Goal: Task Accomplishment & Management: Complete application form

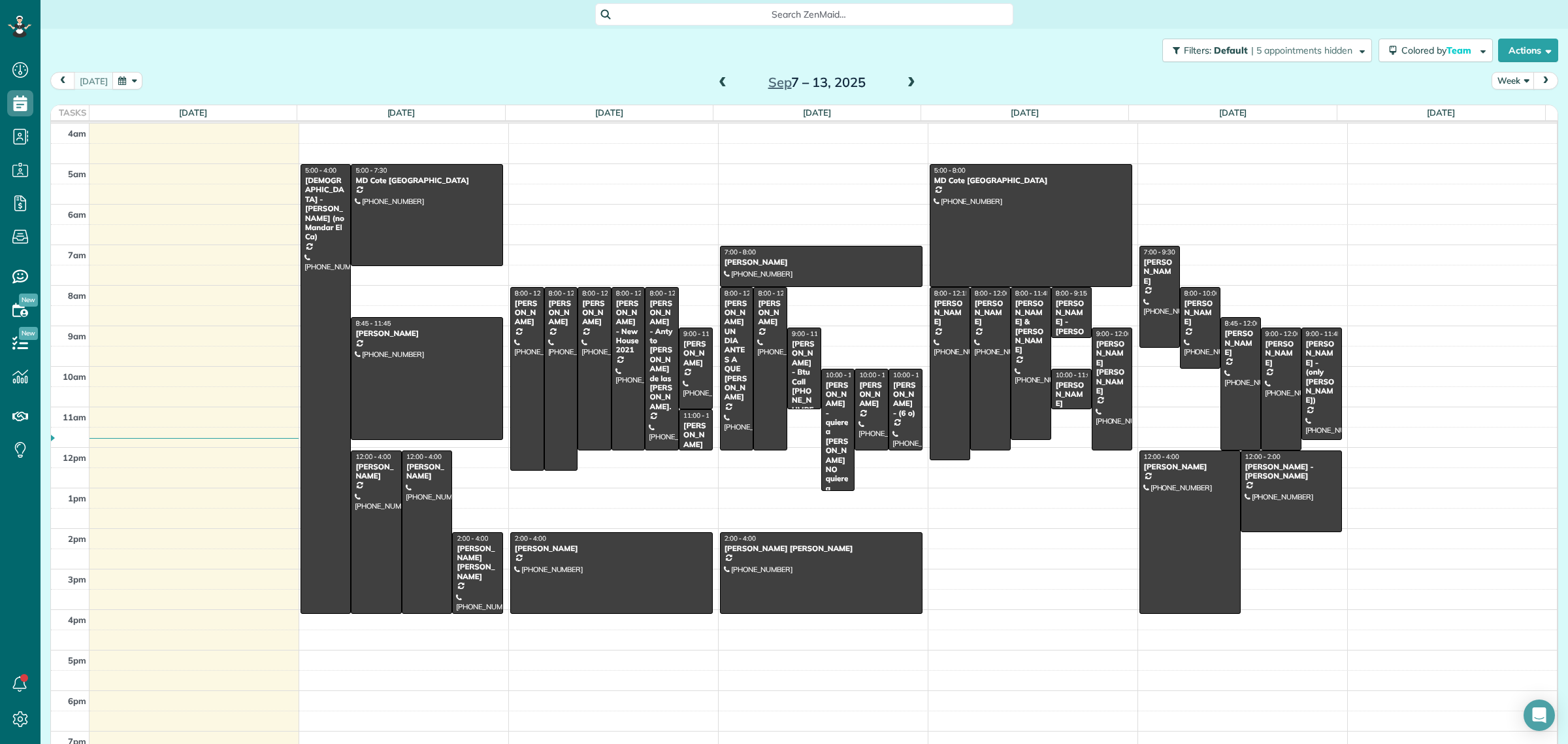
scroll to position [5, 5]
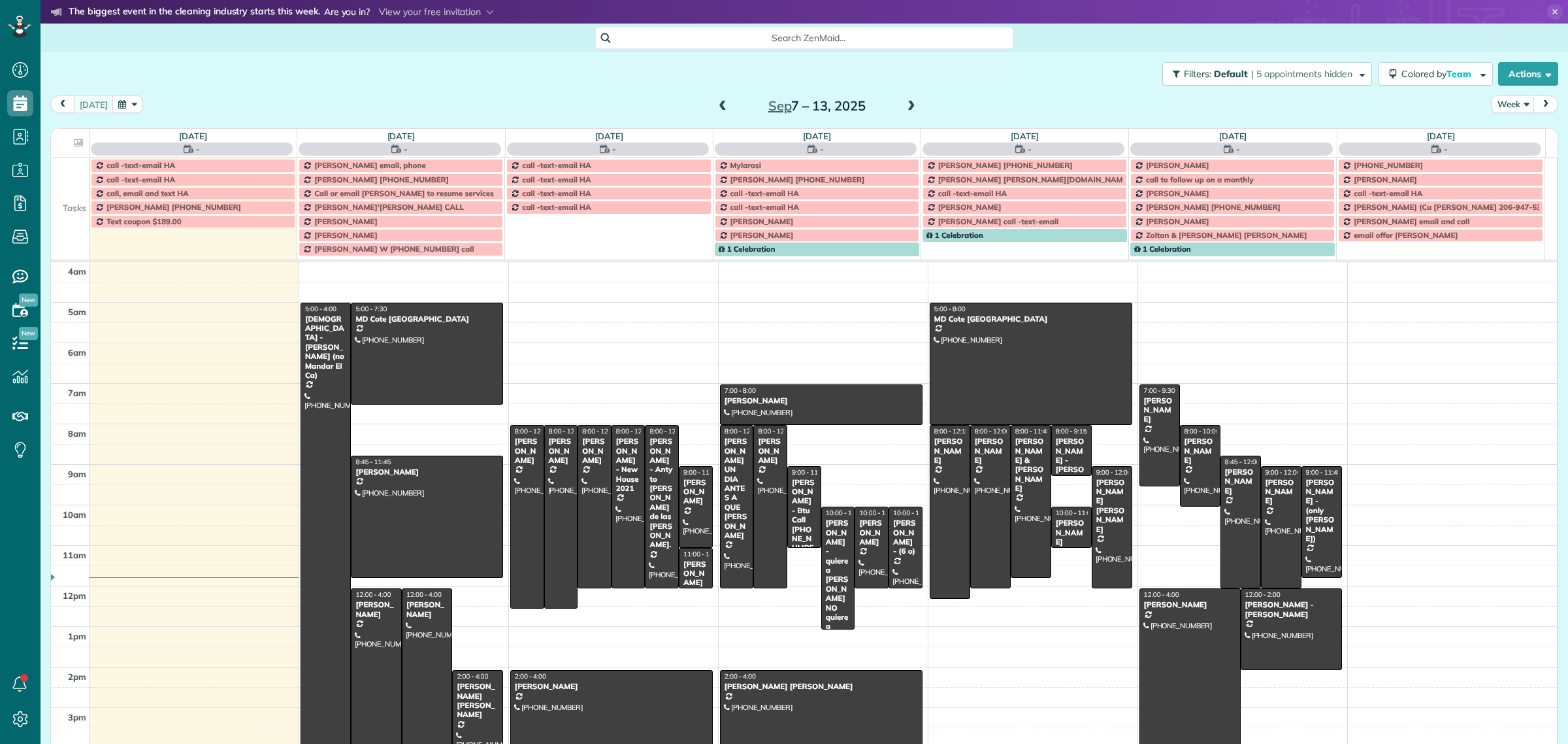
scroll to position [54, 0]
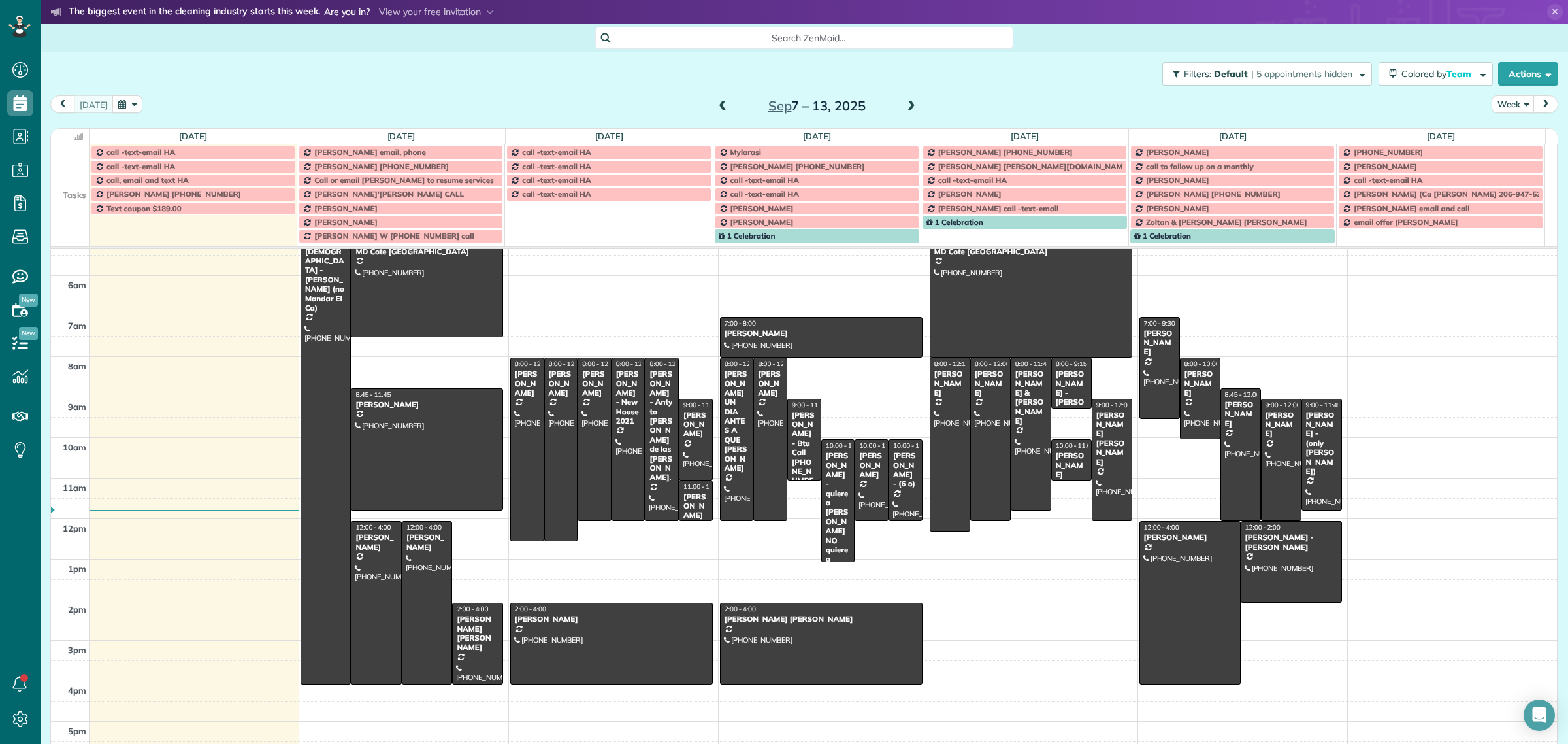
click at [68, 227] on td at bounding box center [70, 221] width 39 height 14
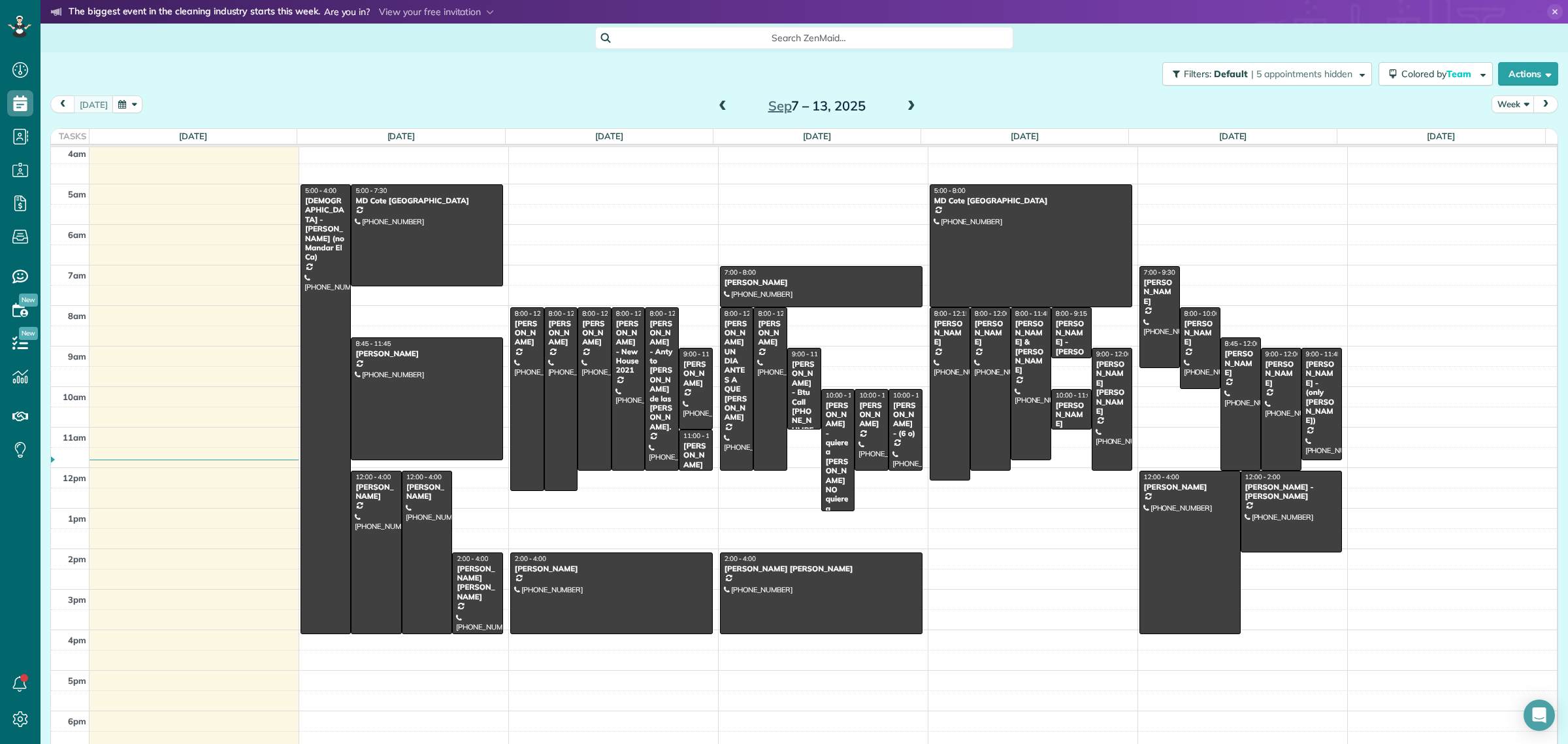
scroll to position [0, 0]
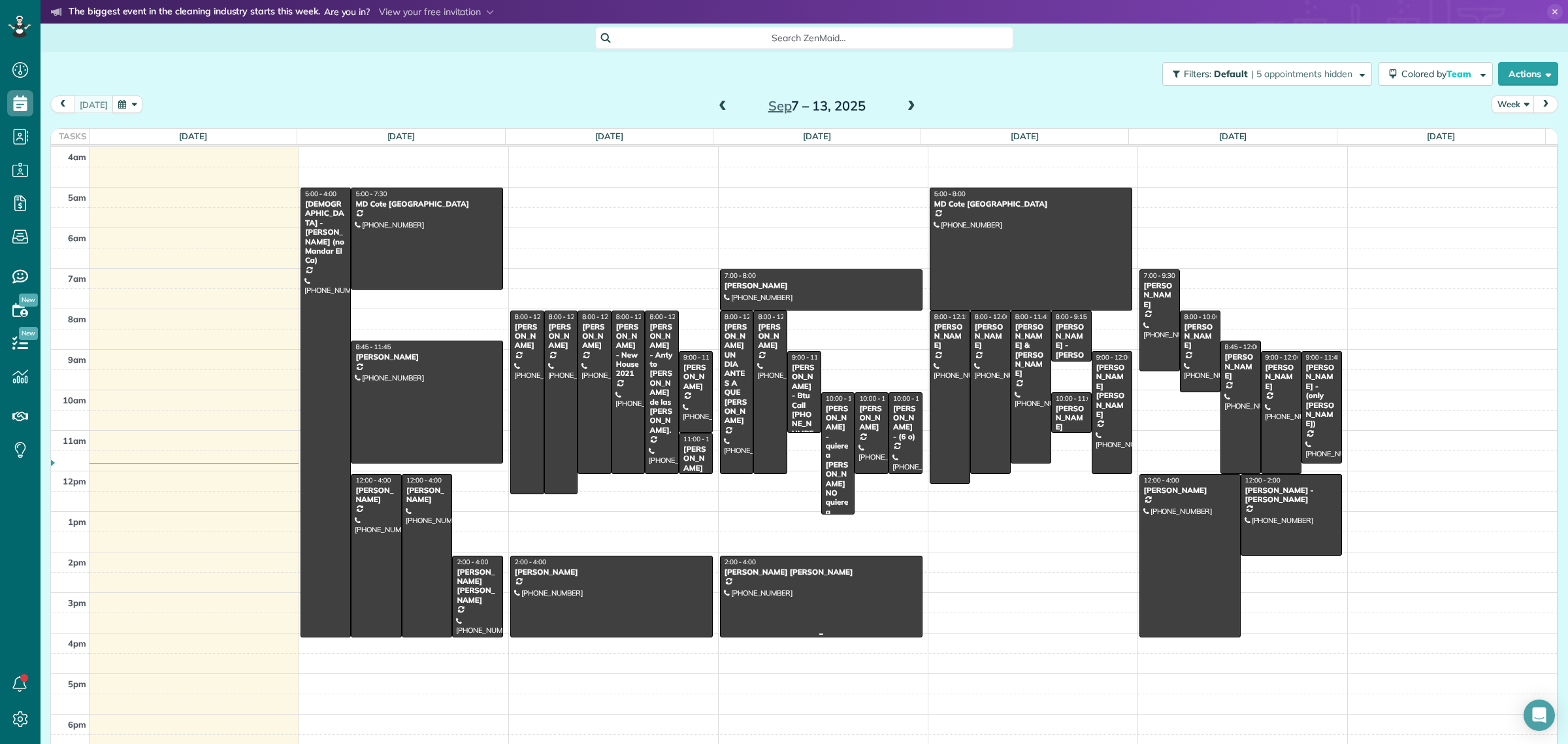
click at [785, 597] on div at bounding box center [821, 596] width 201 height 80
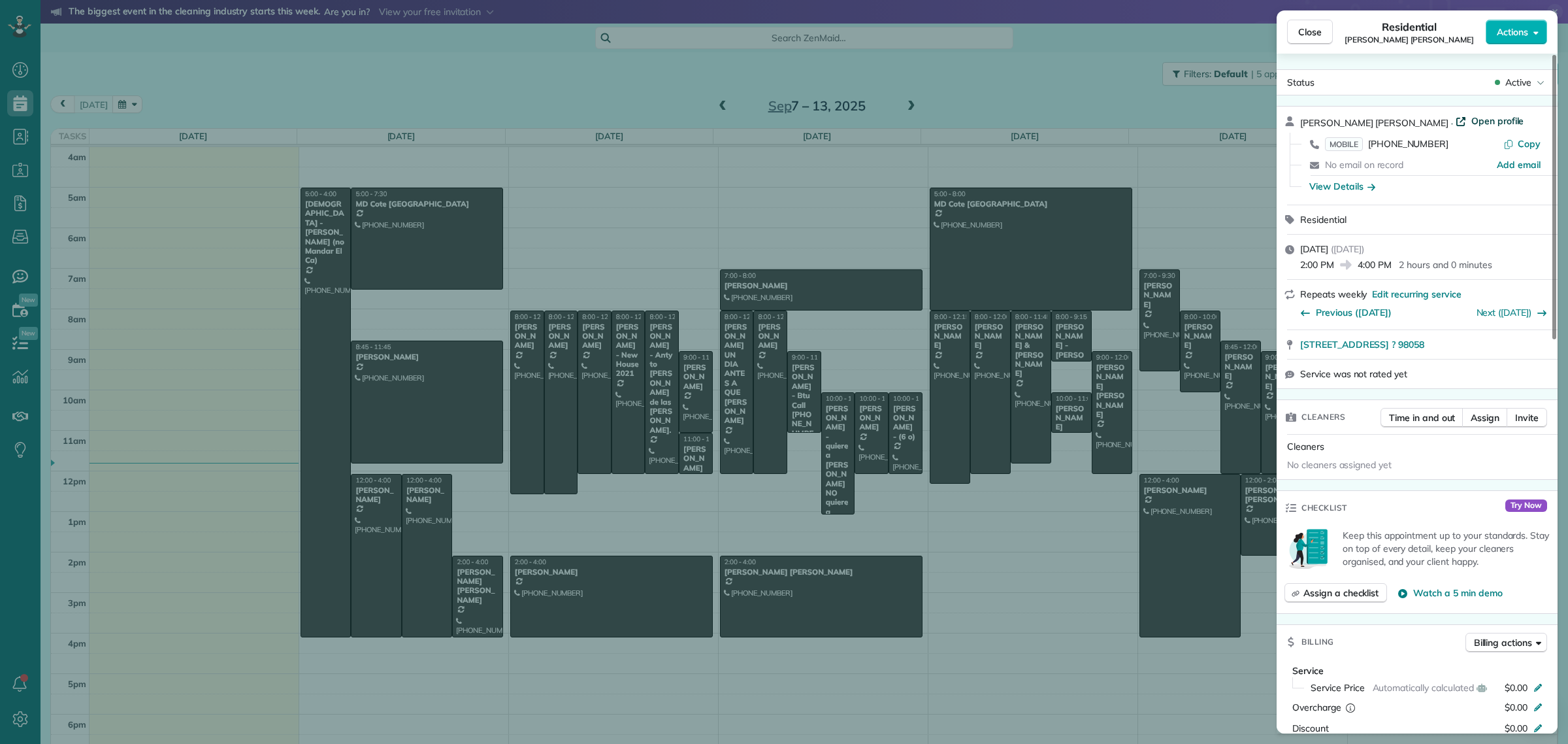
click at [1491, 116] on span "Open profile" at bounding box center [1498, 121] width 53 height 13
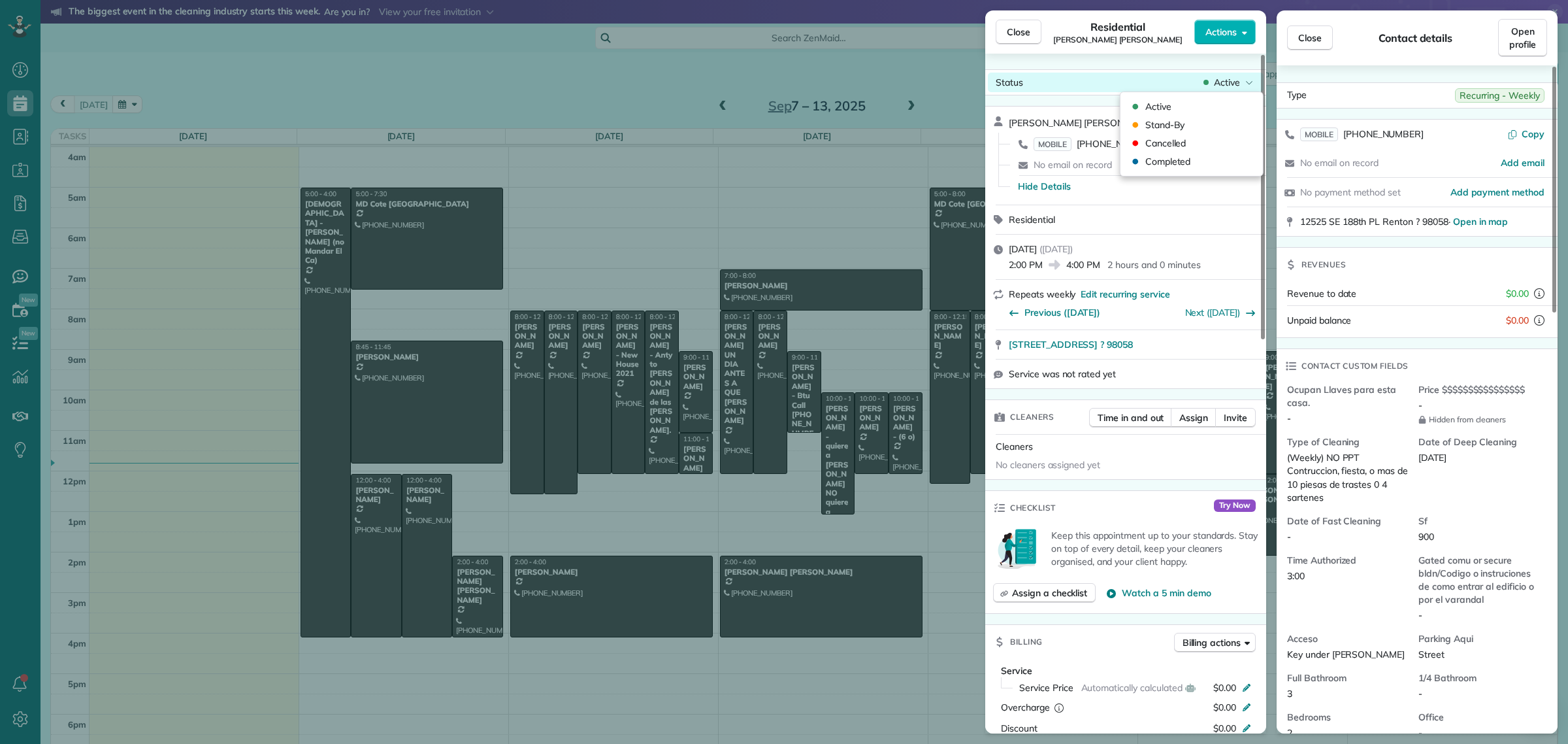
click at [1218, 85] on span "Active" at bounding box center [1227, 83] width 26 height 13
click at [1174, 148] on span "Cancelled" at bounding box center [1166, 143] width 41 height 13
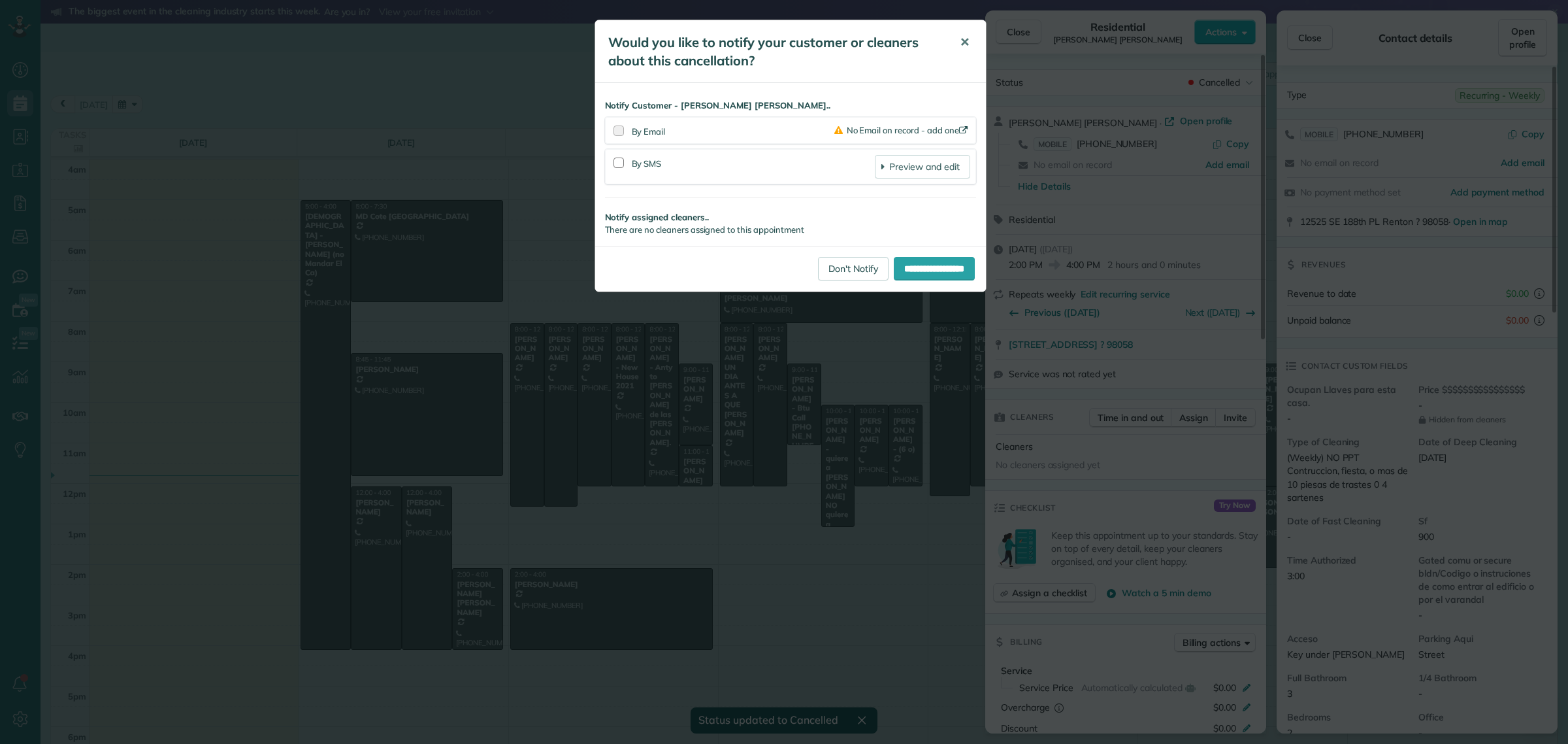
click at [957, 40] on button "✕" at bounding box center [965, 42] width 30 height 31
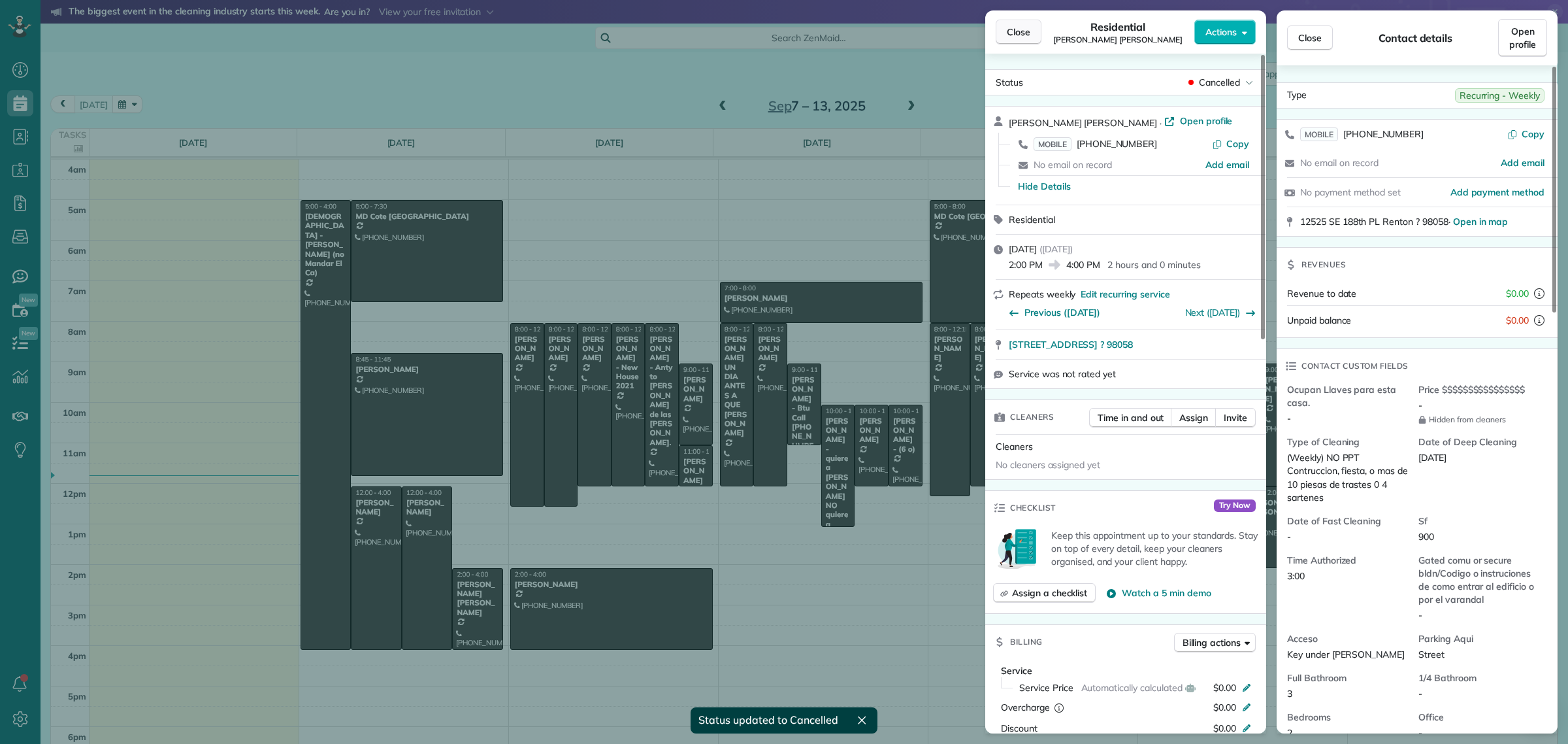
click at [1023, 28] on span "Close" at bounding box center [1018, 32] width 23 height 13
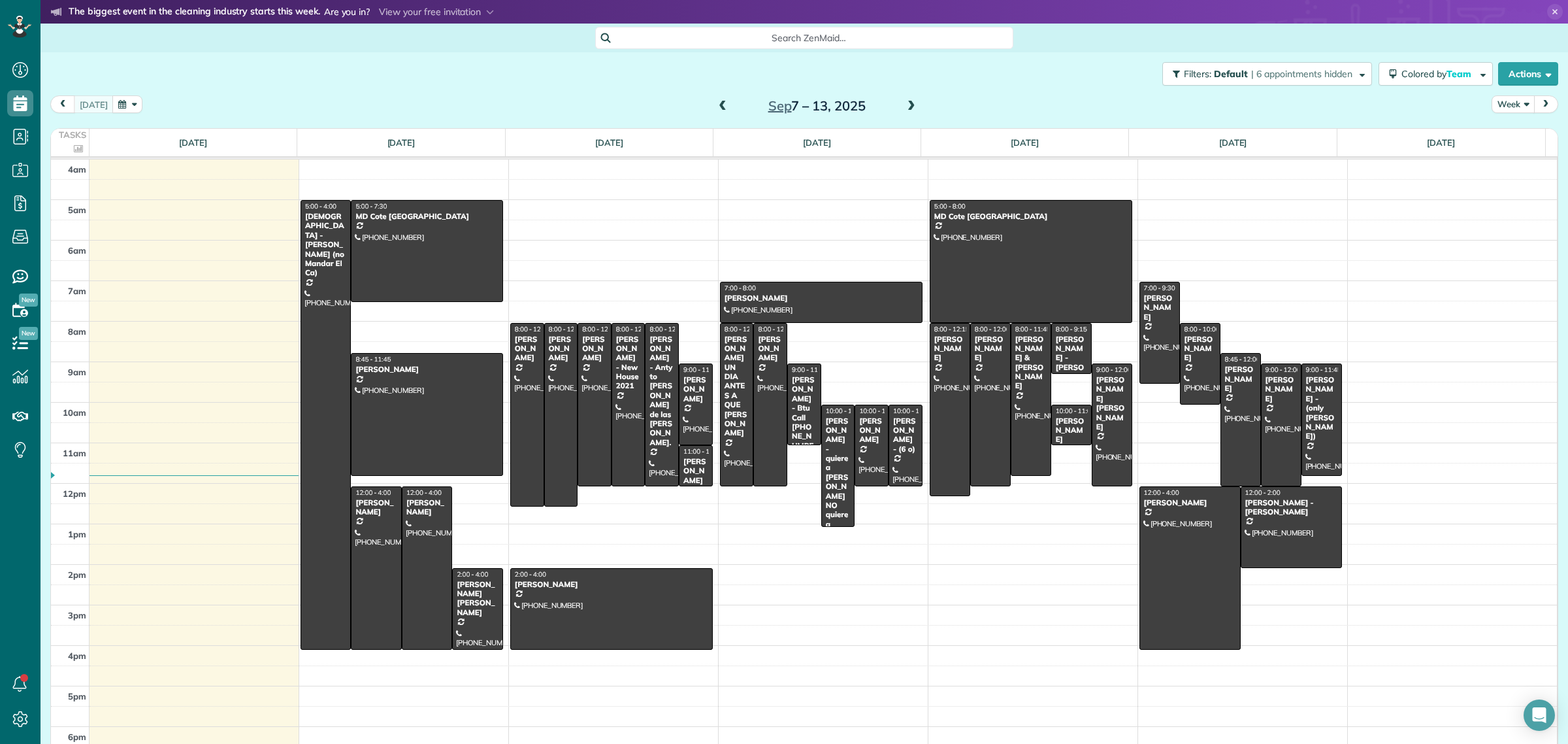
click at [1500, 103] on button "Week" at bounding box center [1513, 104] width 43 height 17
click at [1510, 135] on link "Day" at bounding box center [1543, 135] width 103 height 26
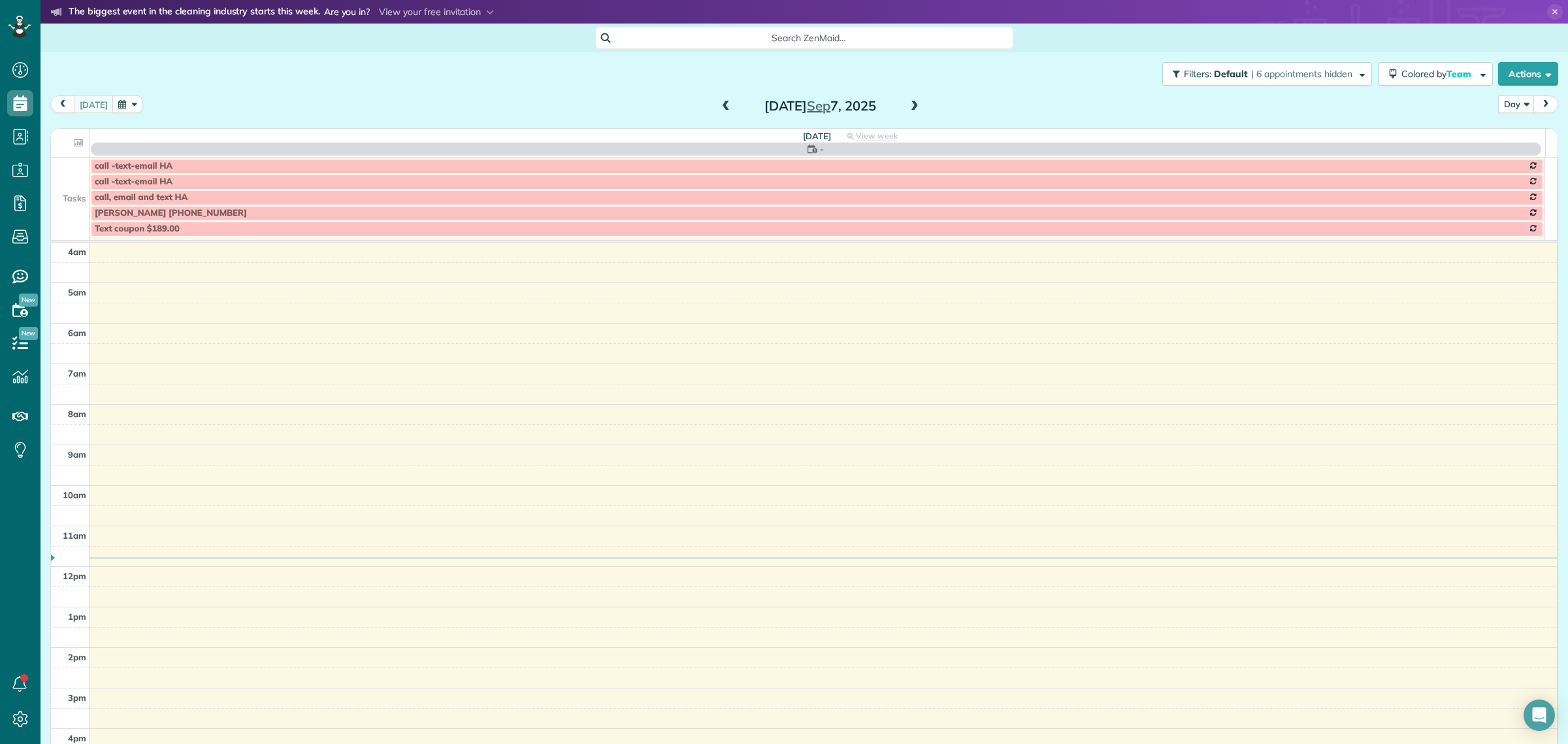
scroll to position [112, 0]
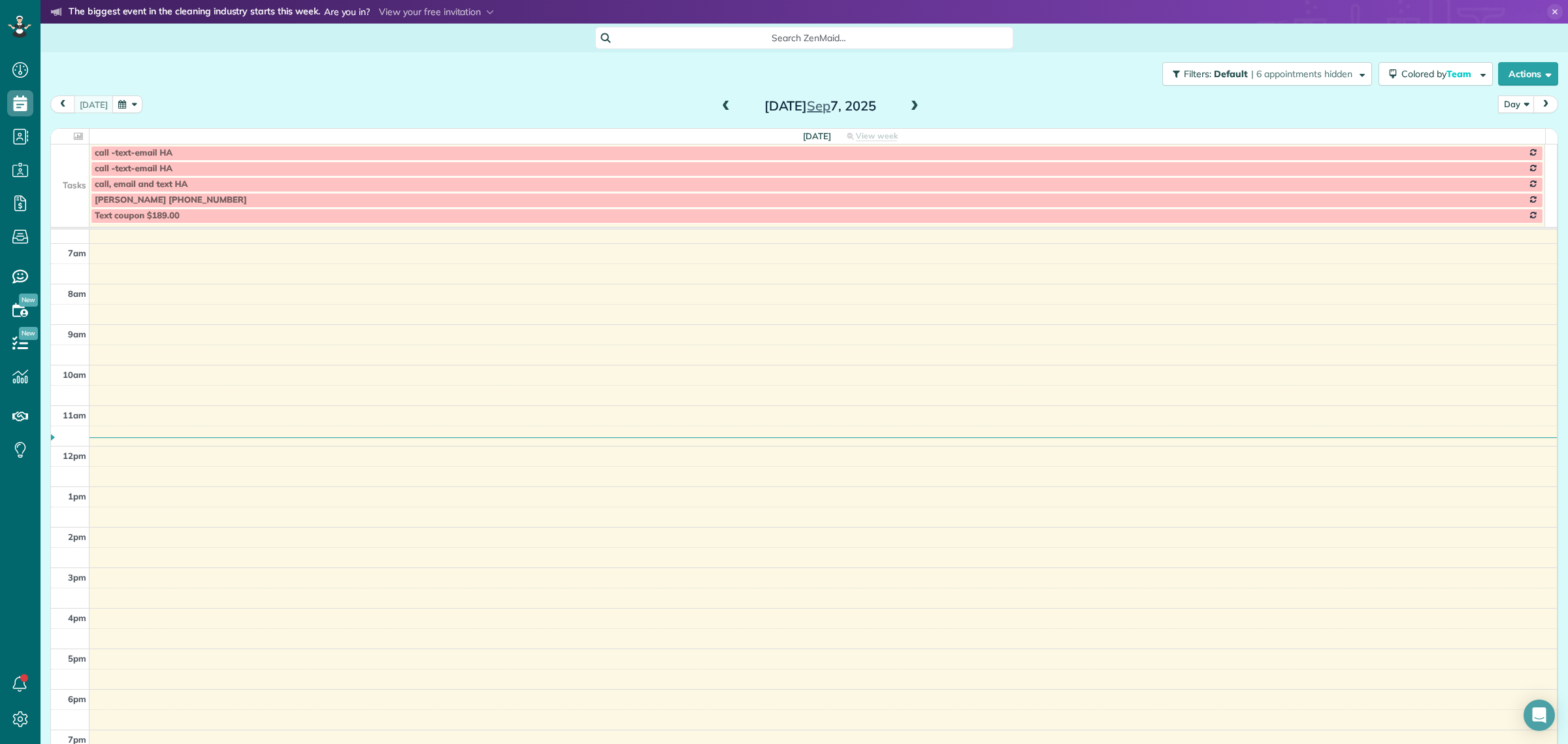
click at [908, 106] on span at bounding box center [914, 107] width 14 height 12
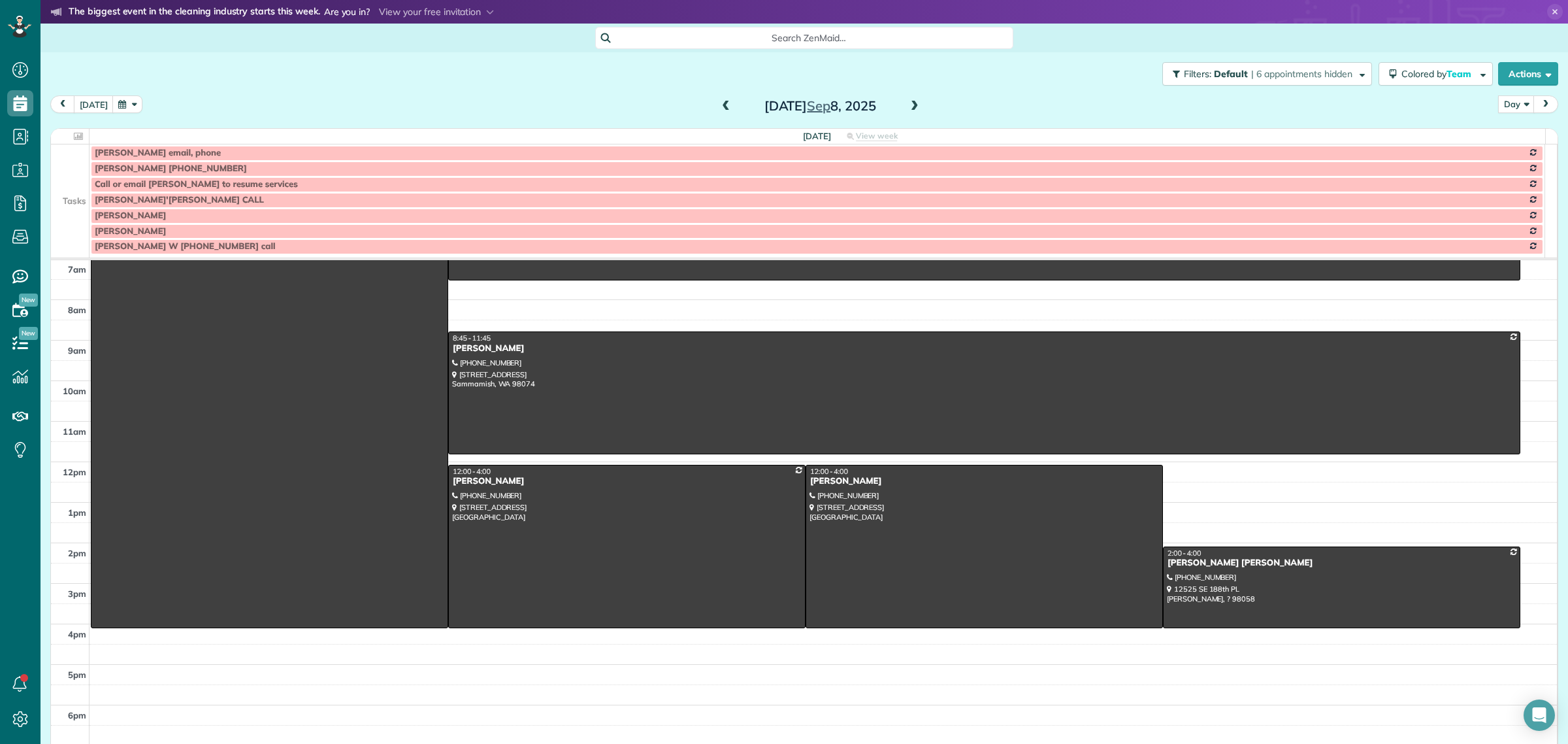
click at [80, 197] on td at bounding box center [70, 200] width 39 height 16
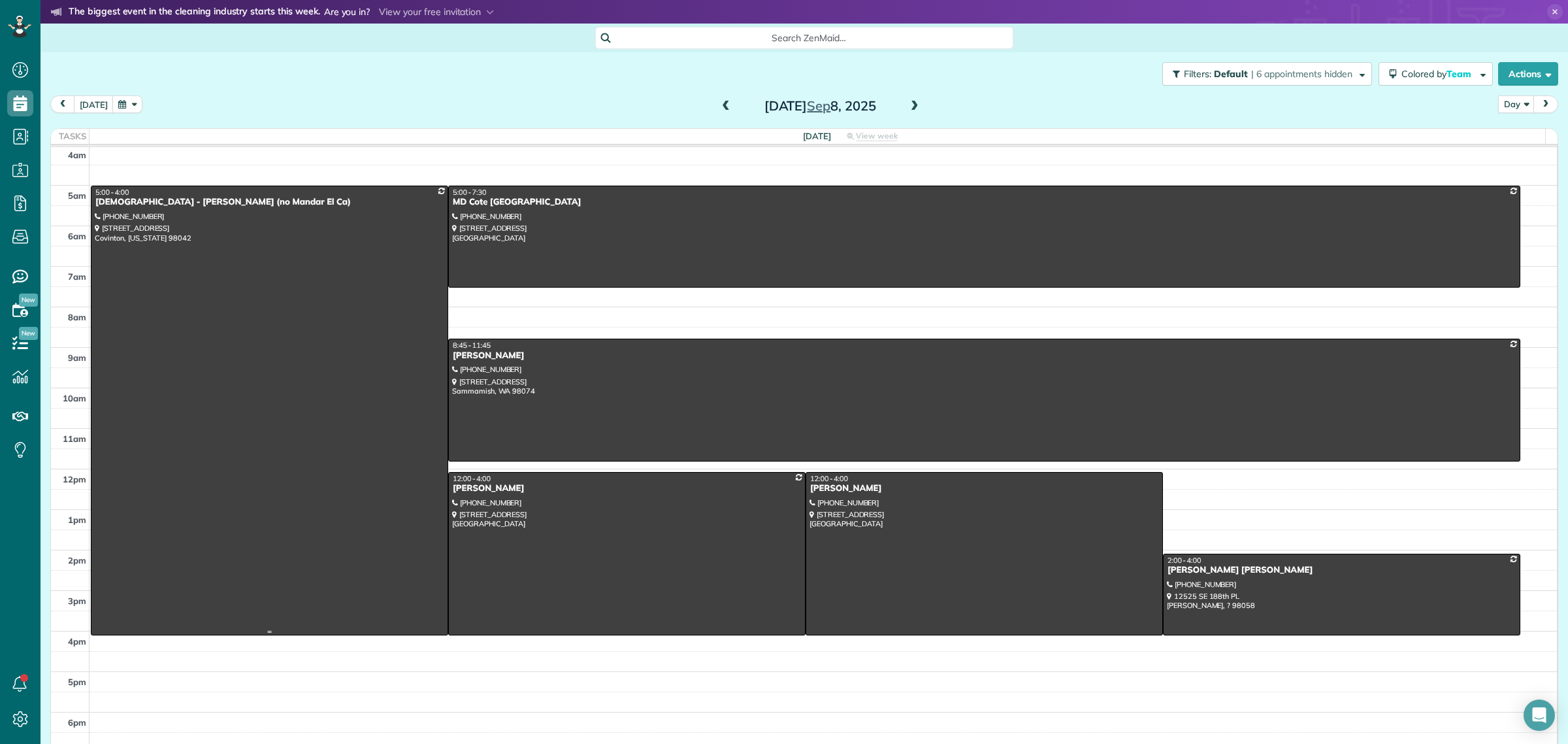
scroll to position [0, 0]
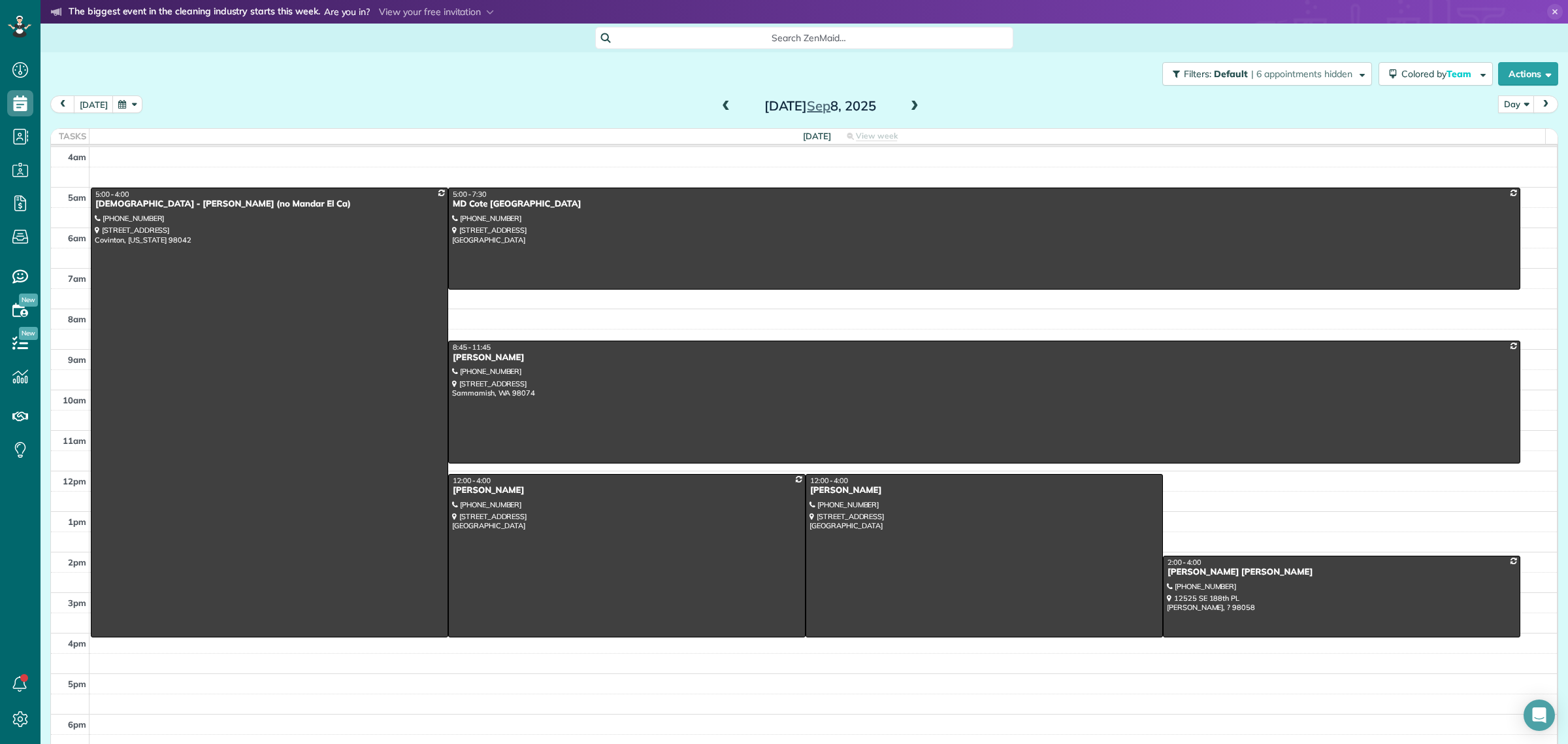
click at [908, 102] on span at bounding box center [914, 107] width 14 height 12
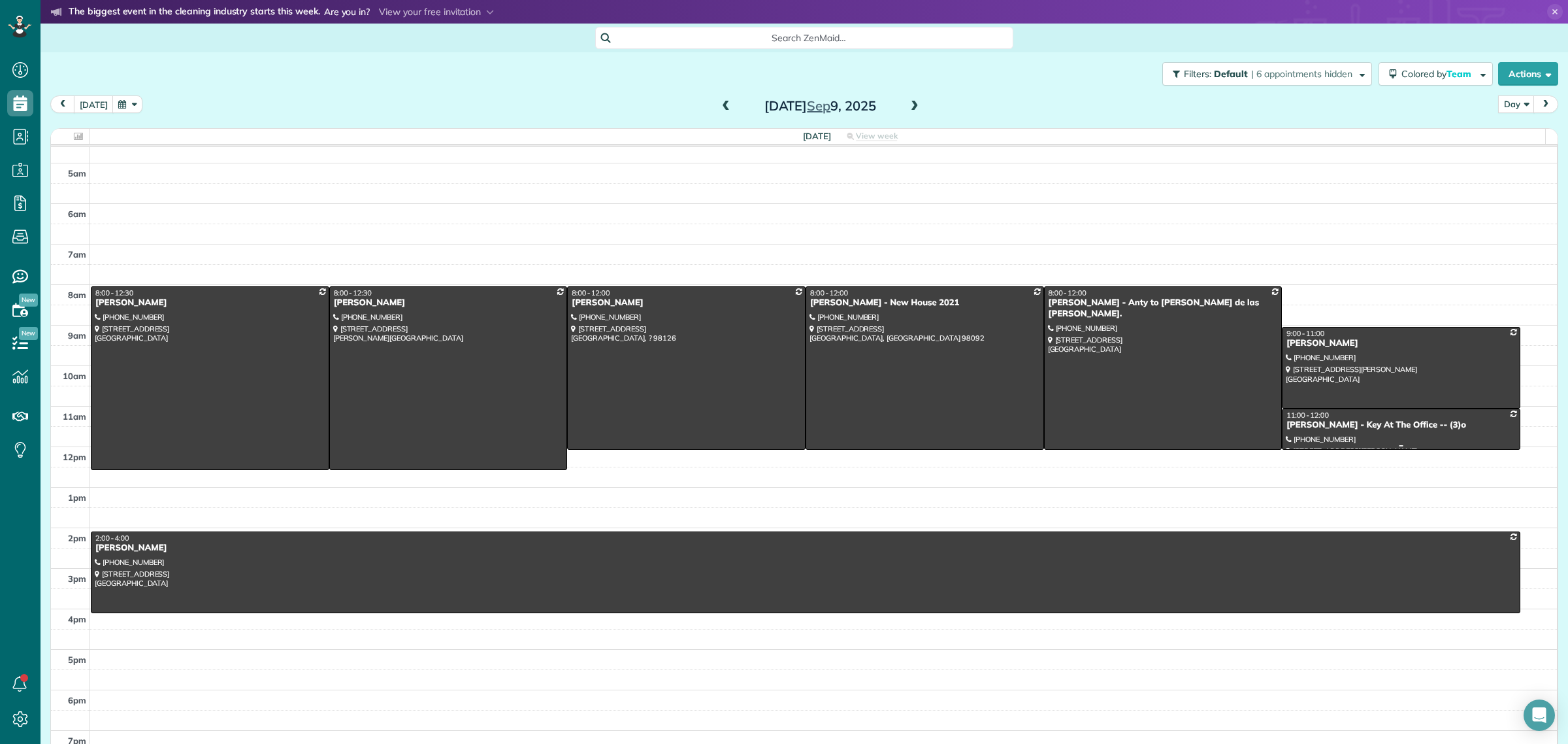
click at [1339, 428] on div at bounding box center [1400, 429] width 237 height 40
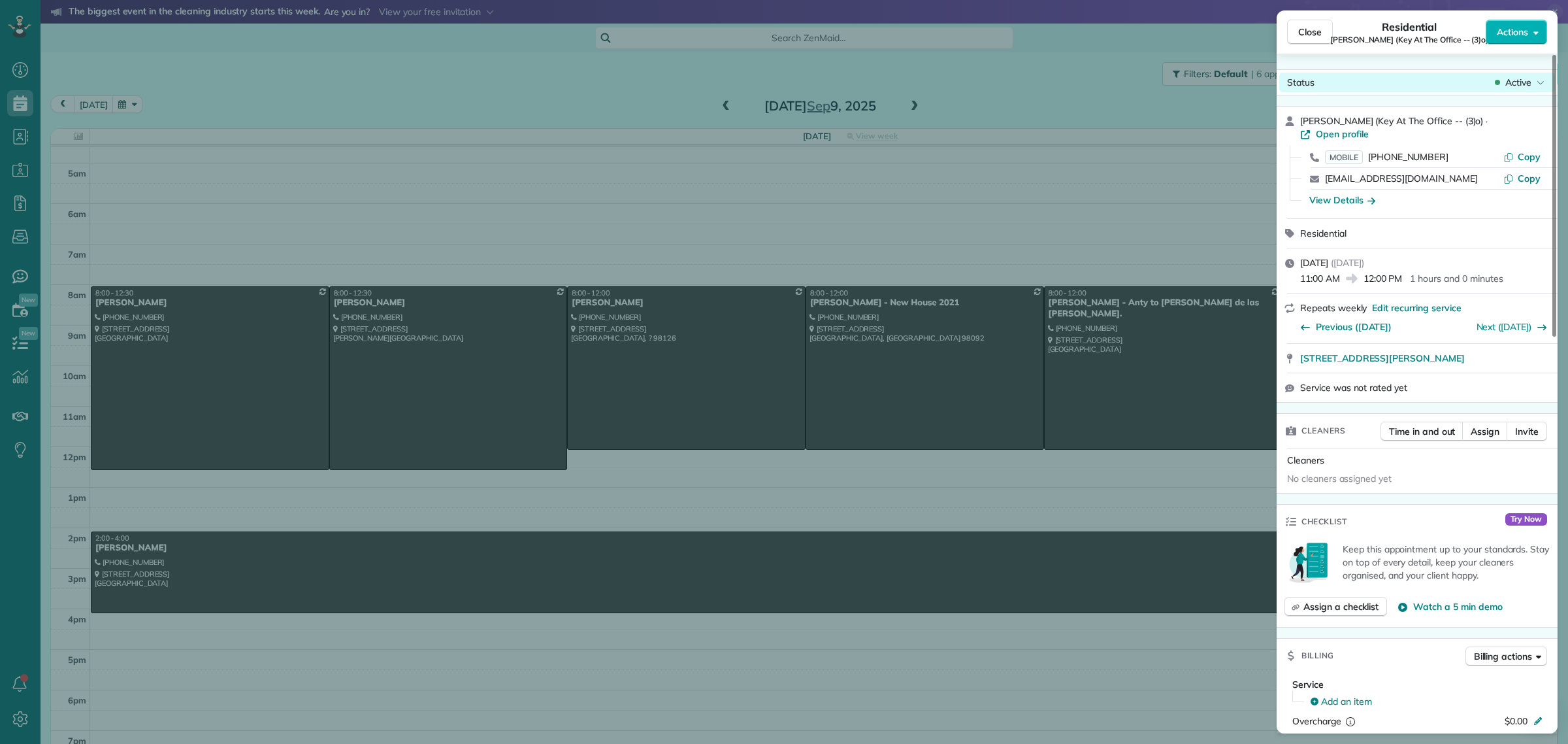
click at [1533, 82] on div "Active" at bounding box center [1519, 83] width 54 height 13
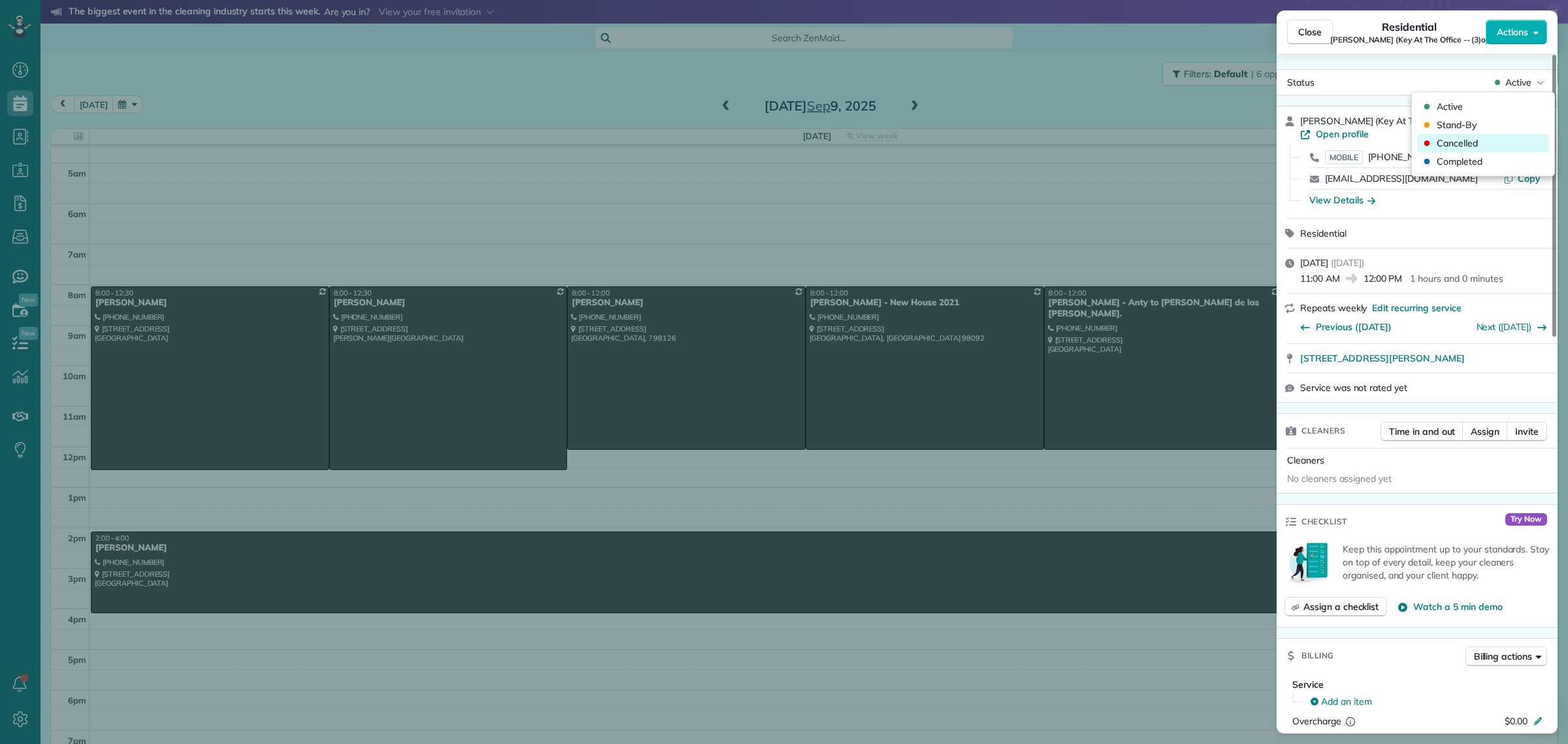
click at [1471, 148] on span "Cancelled" at bounding box center [1457, 143] width 41 height 13
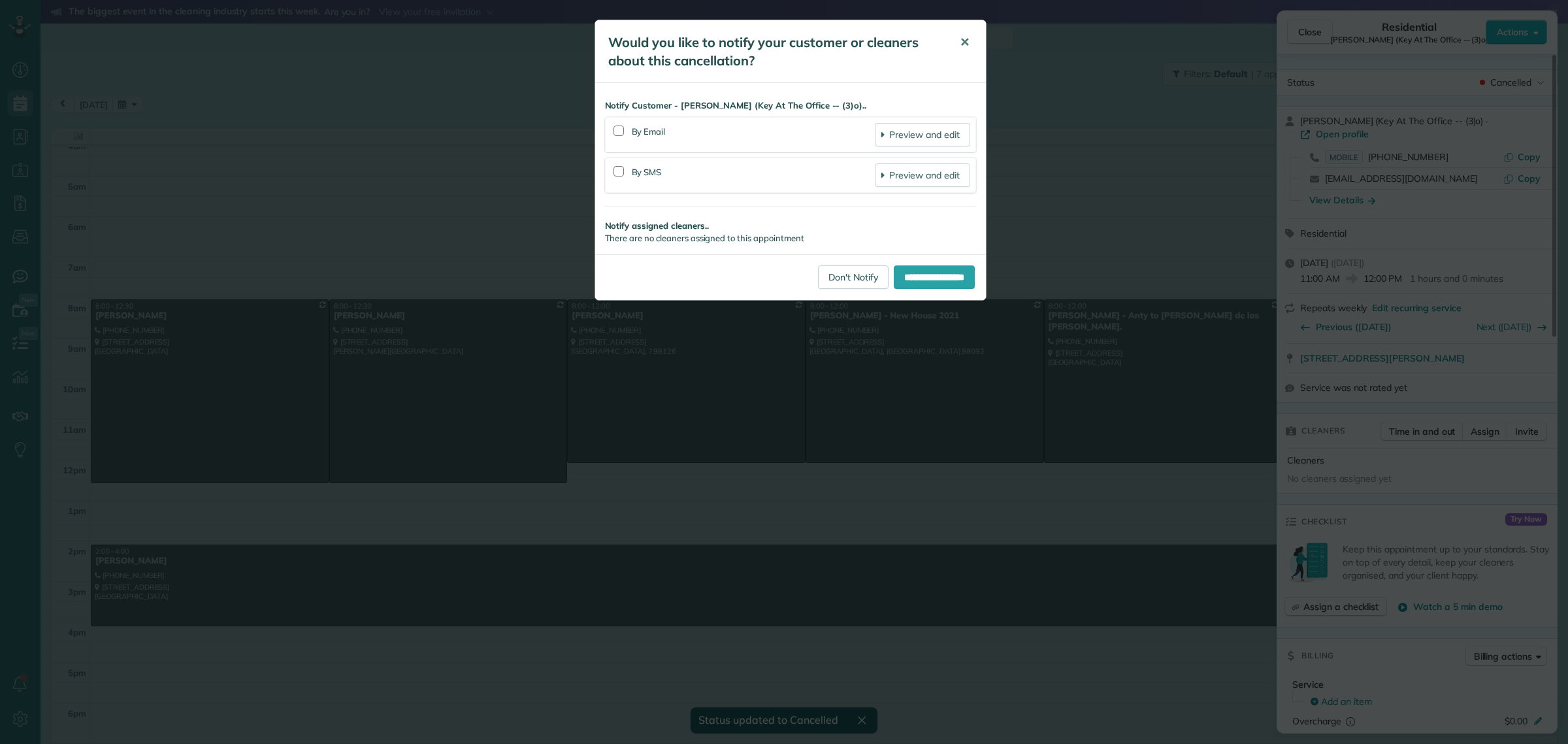
click at [961, 49] on span "✕" at bounding box center [965, 42] width 10 height 15
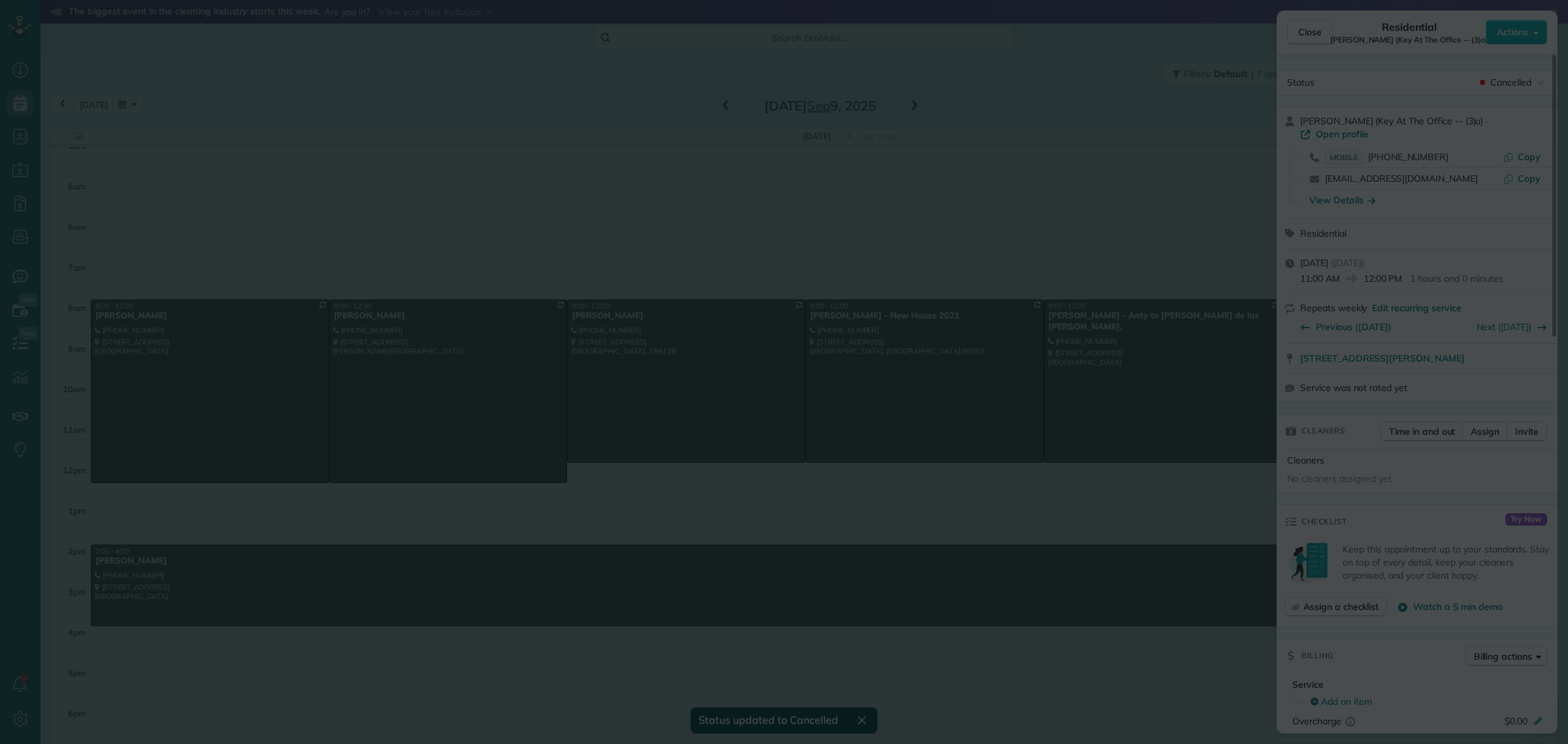
scroll to position [17, 0]
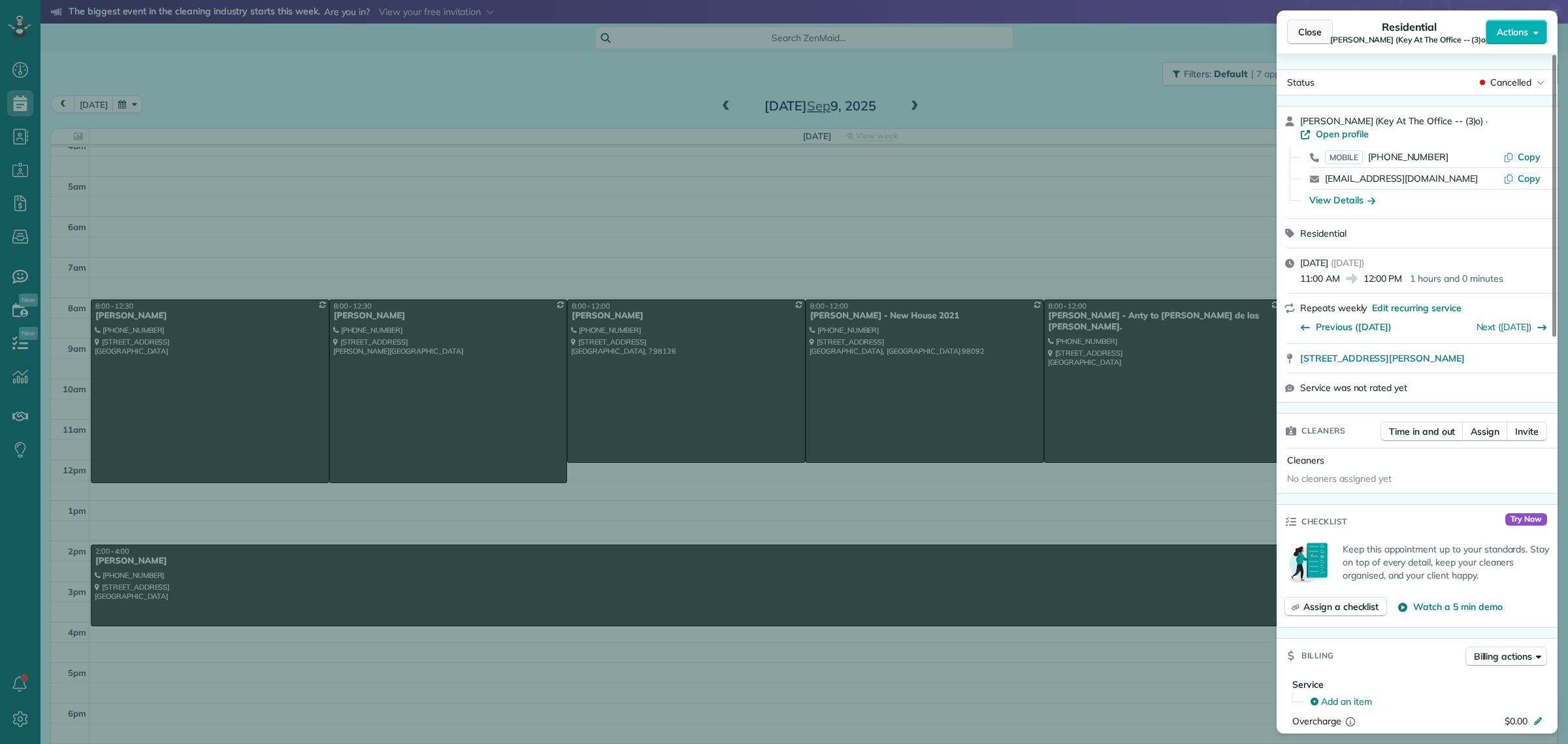
click at [1309, 30] on span "Close" at bounding box center [1310, 32] width 23 height 13
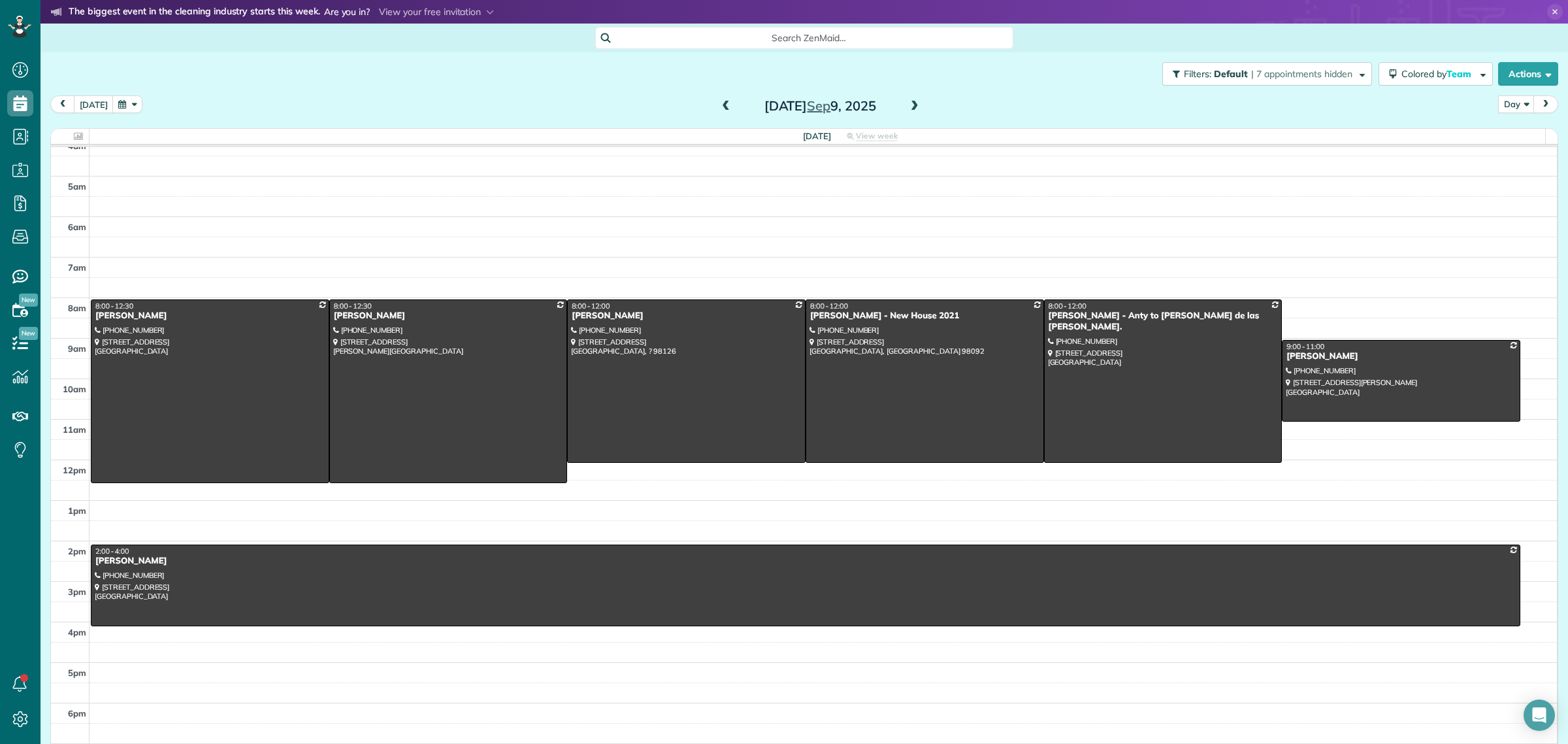
click at [908, 102] on span at bounding box center [914, 107] width 14 height 12
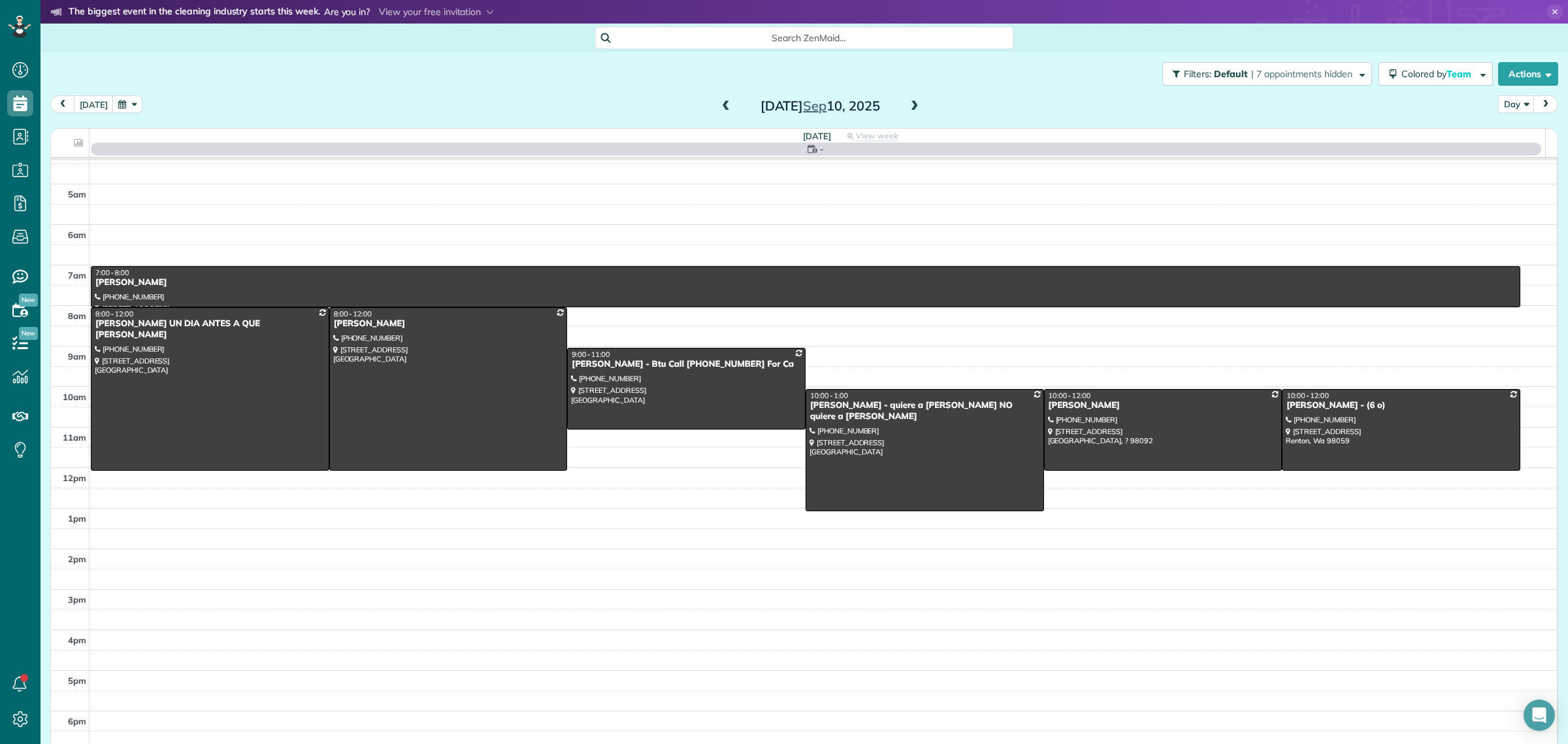
scroll to position [28, 0]
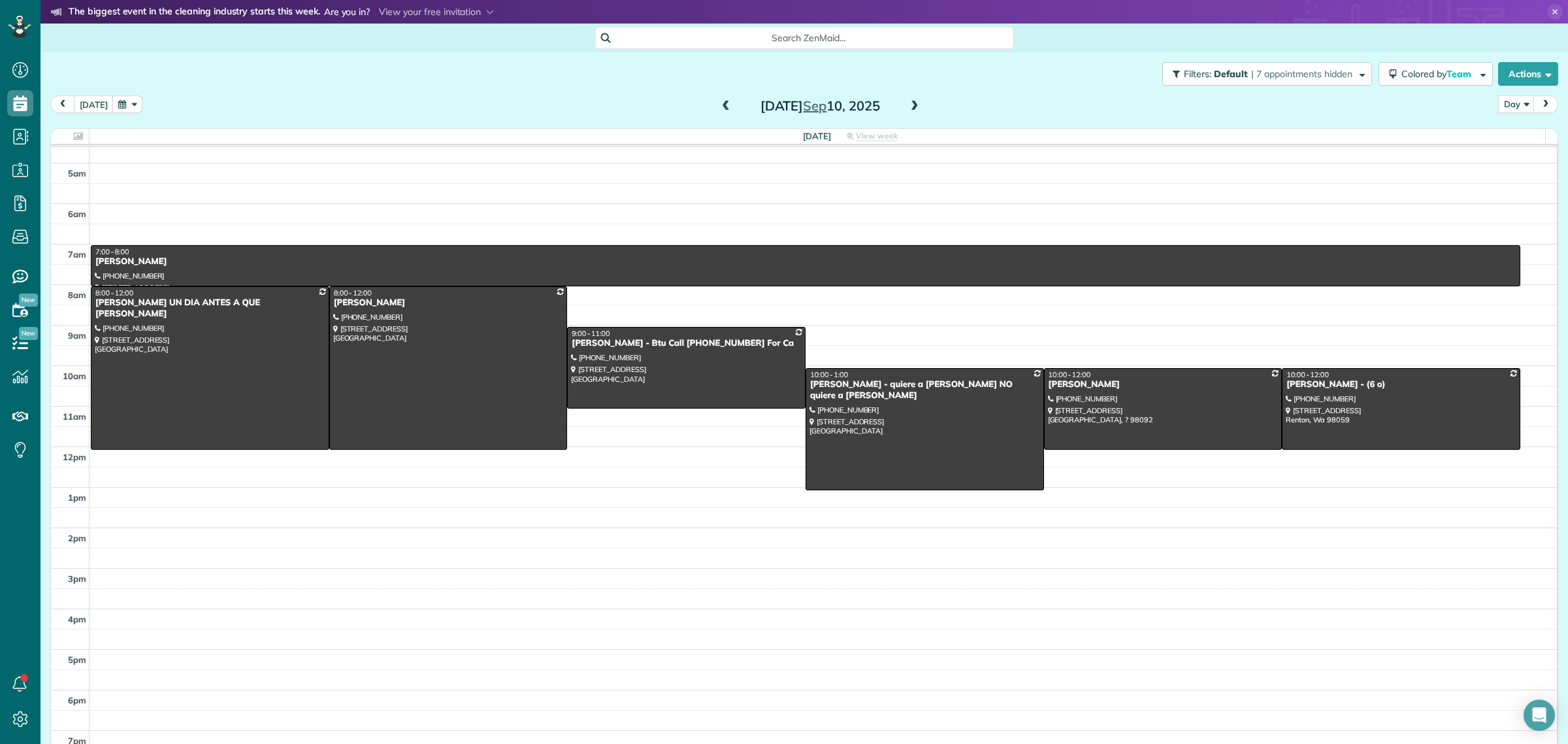
click at [908, 105] on span at bounding box center [914, 107] width 14 height 12
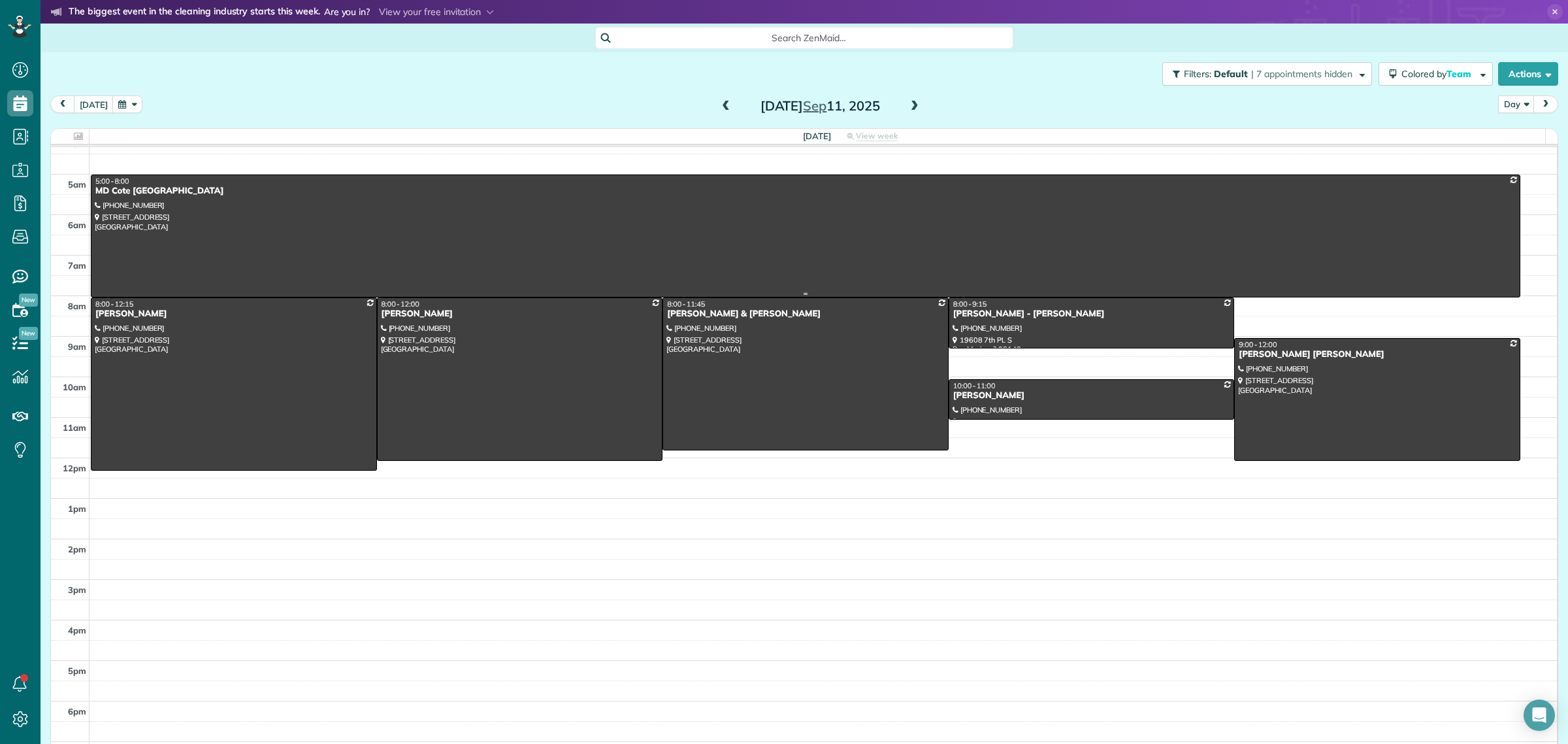
scroll to position [0, 0]
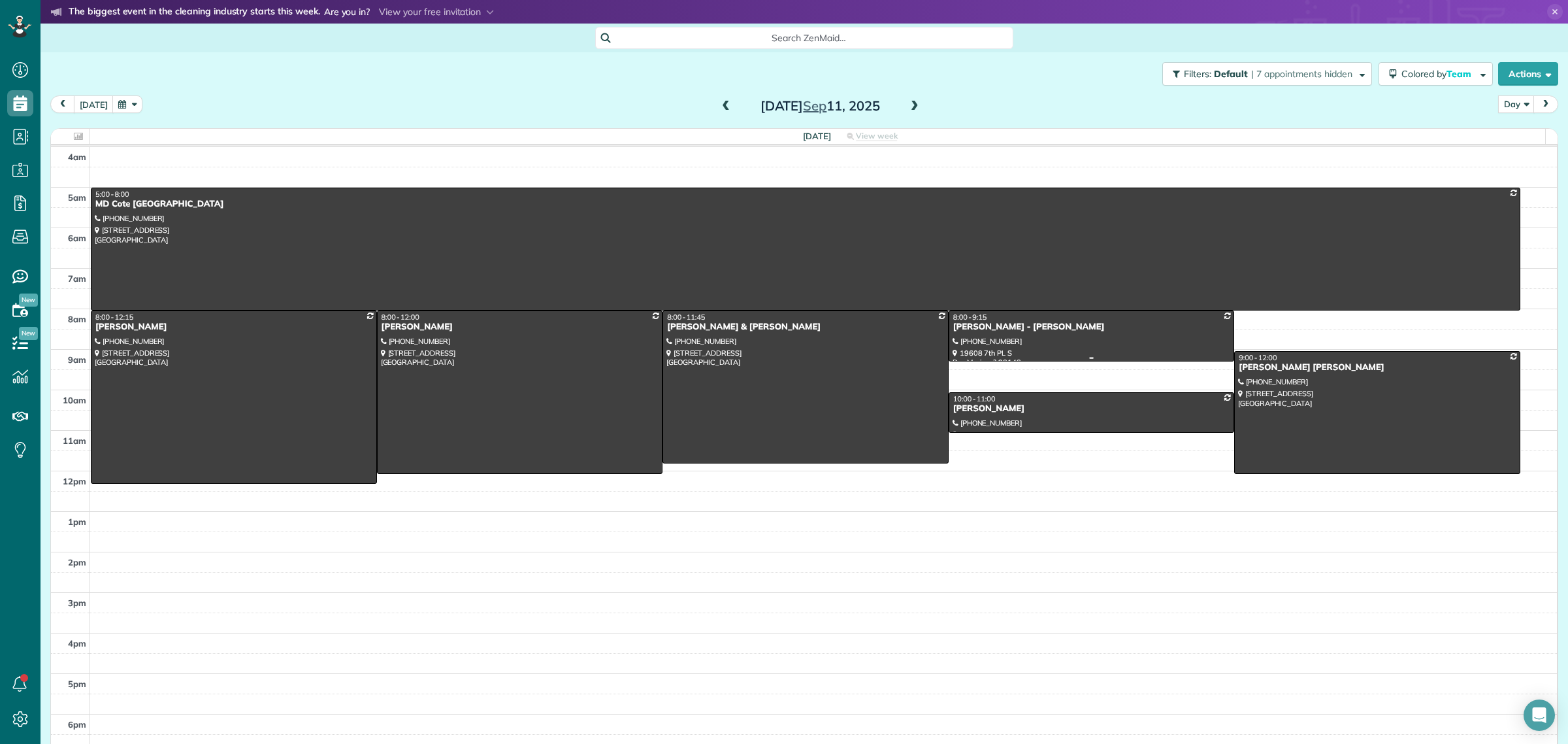
click at [1060, 345] on div at bounding box center [1091, 336] width 285 height 50
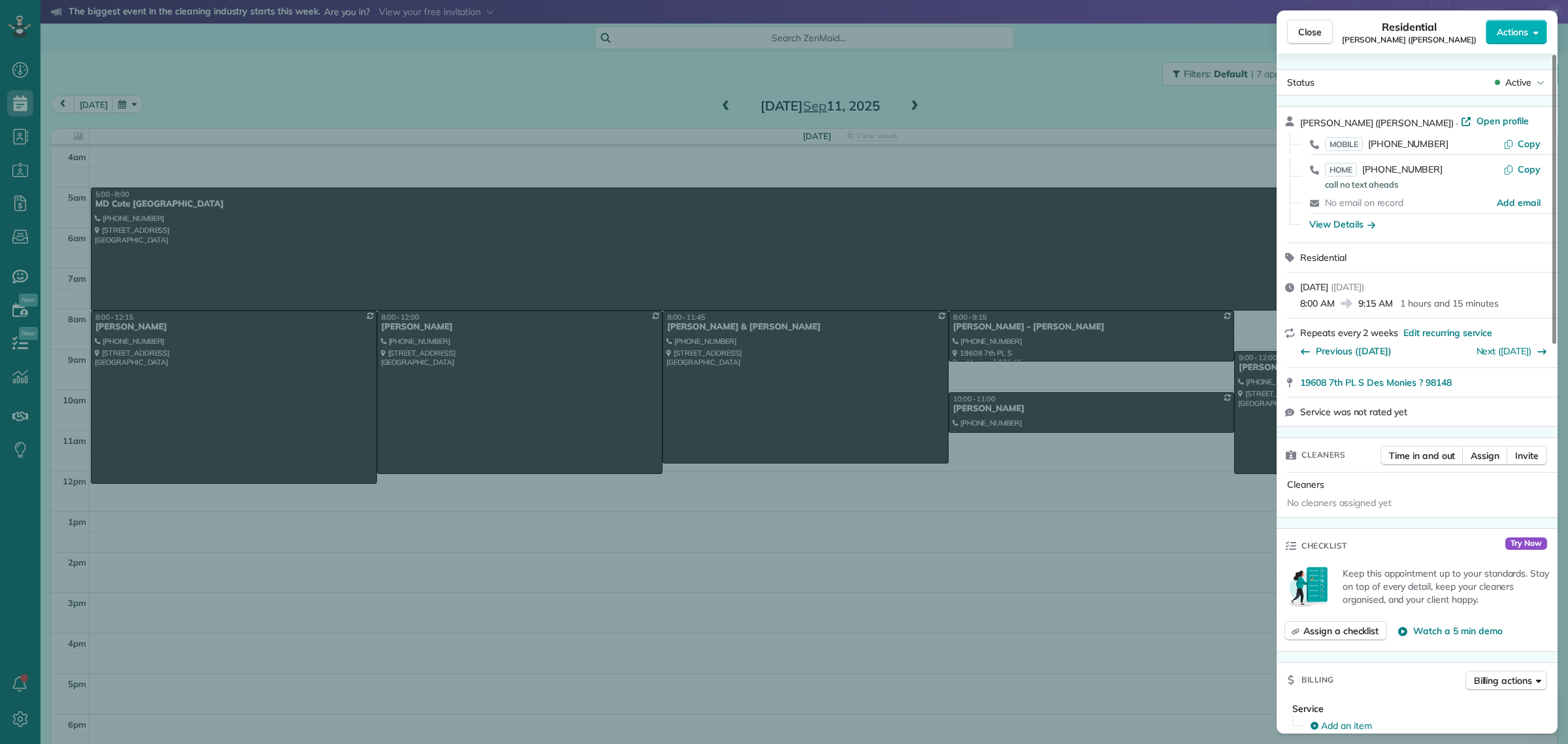
click at [995, 92] on div "Close Residential Gayle Bramlage (Monica) Actions Status Active Gayle Bramlage …" at bounding box center [784, 372] width 1568 height 744
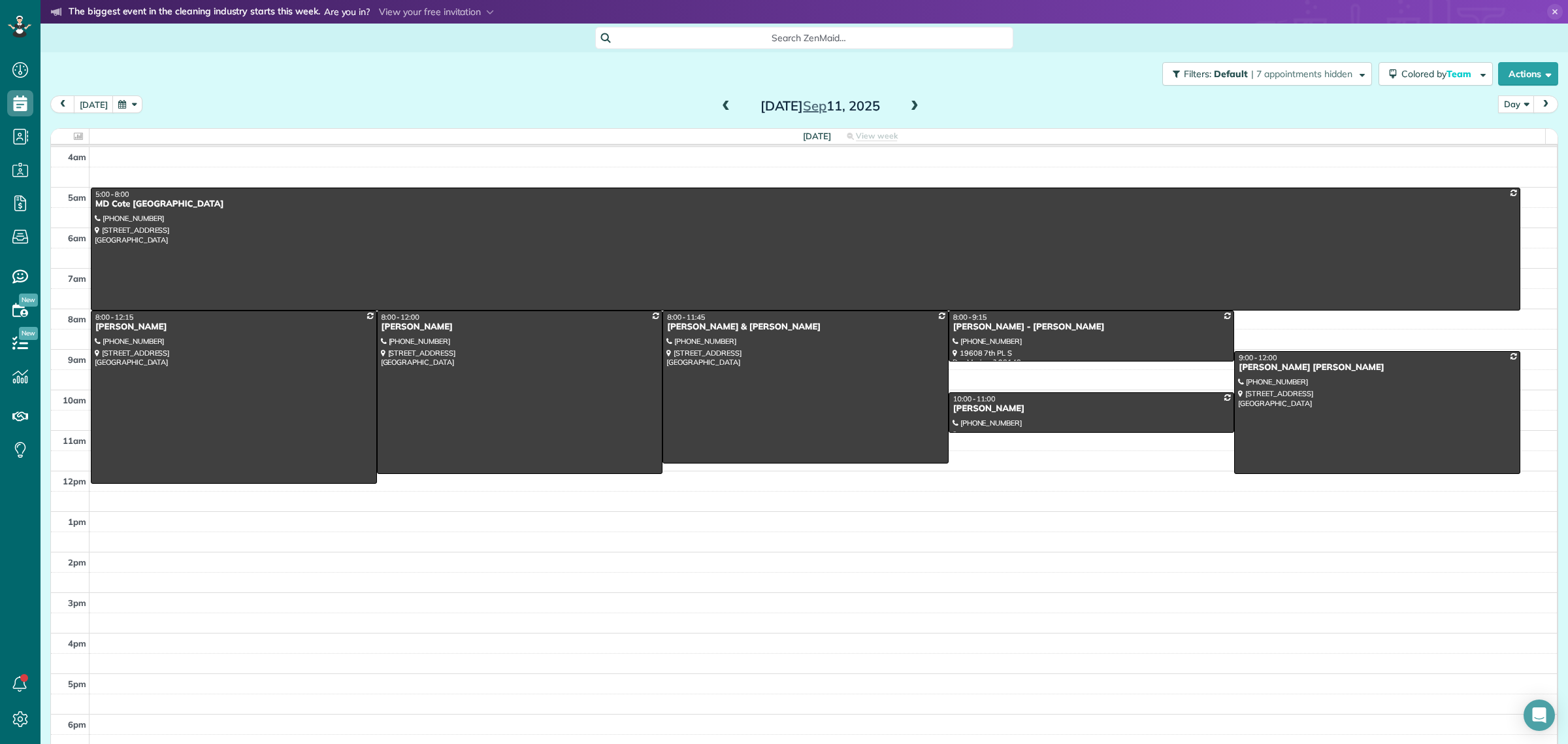
click at [909, 107] on span at bounding box center [914, 107] width 14 height 12
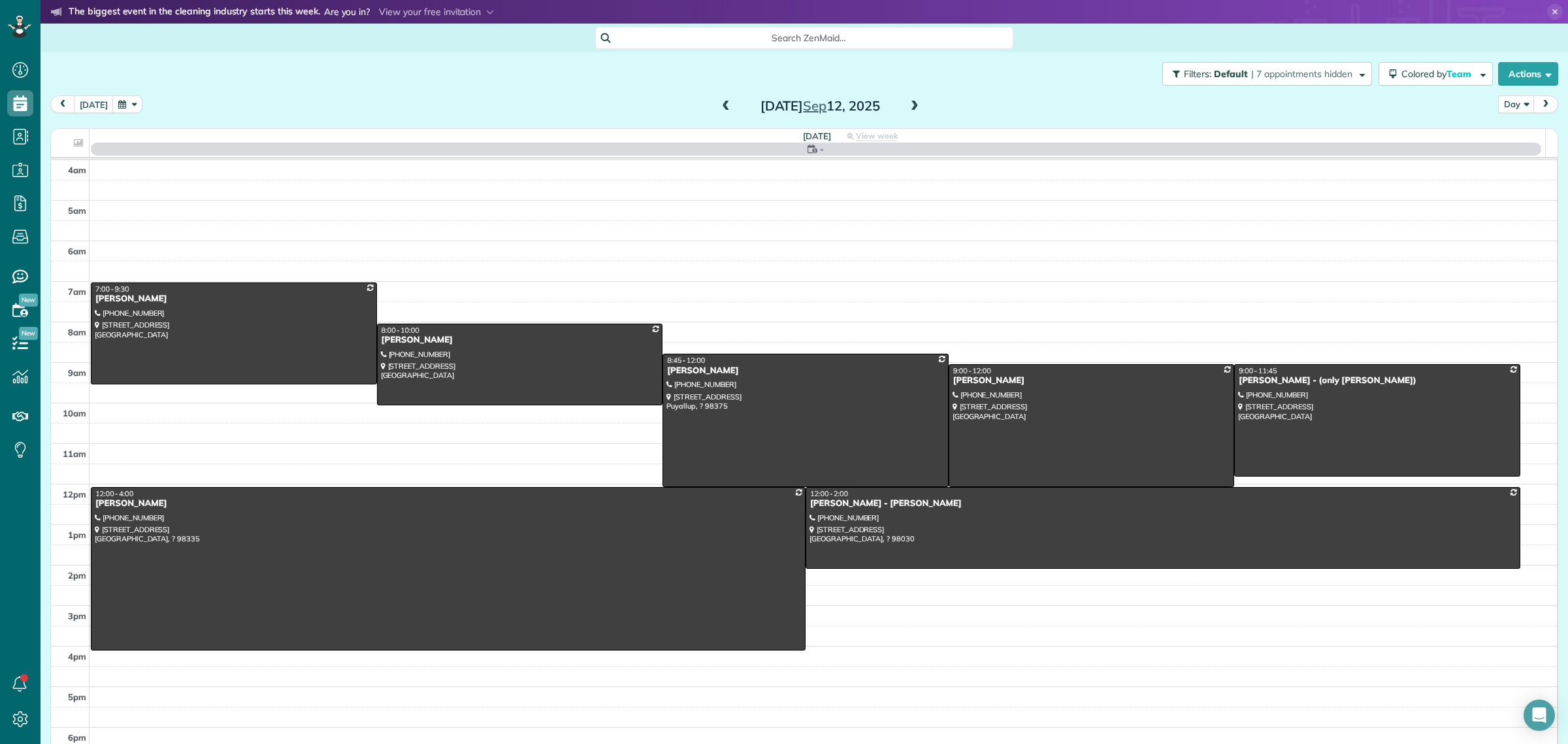
scroll to position [28, 0]
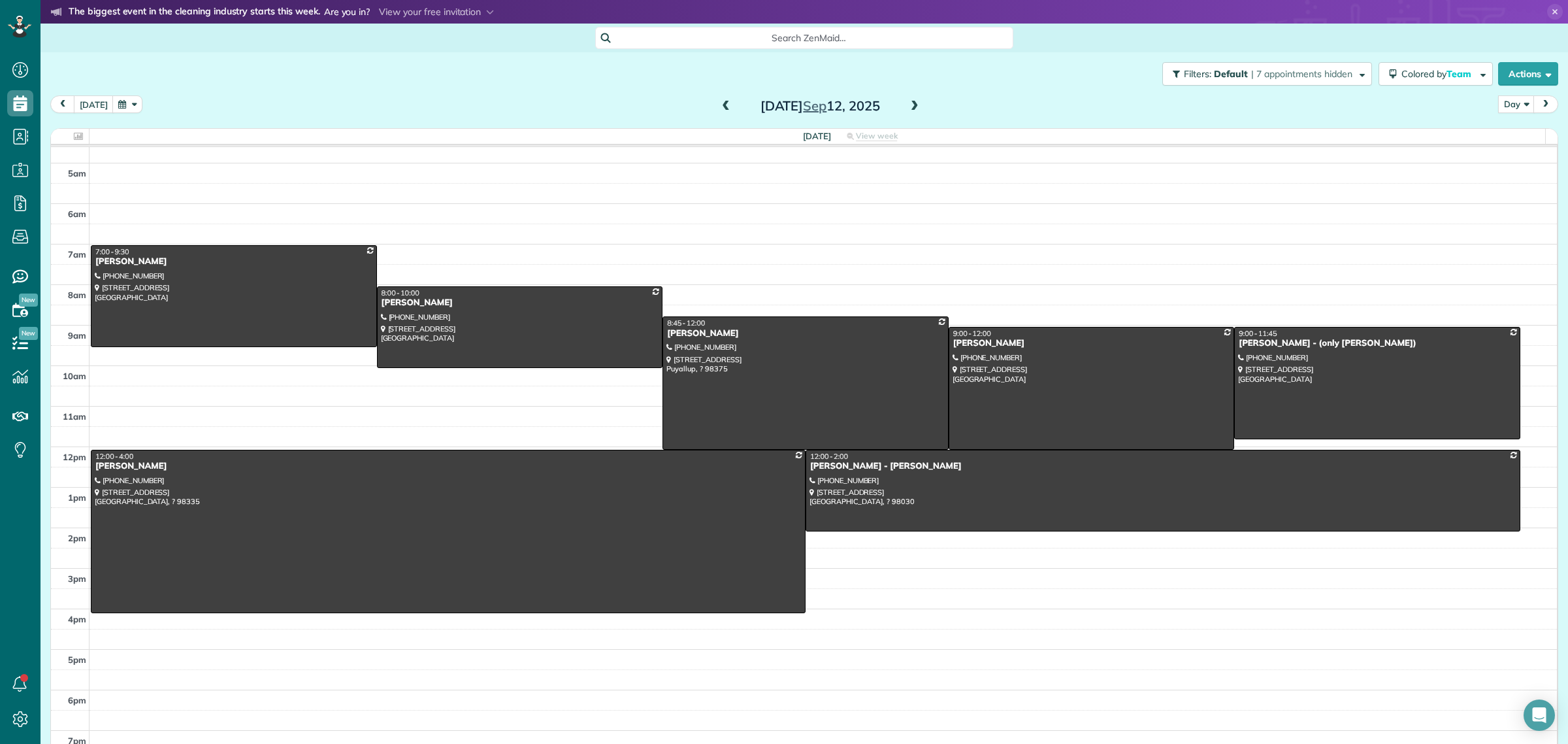
click at [908, 105] on span at bounding box center [914, 107] width 14 height 12
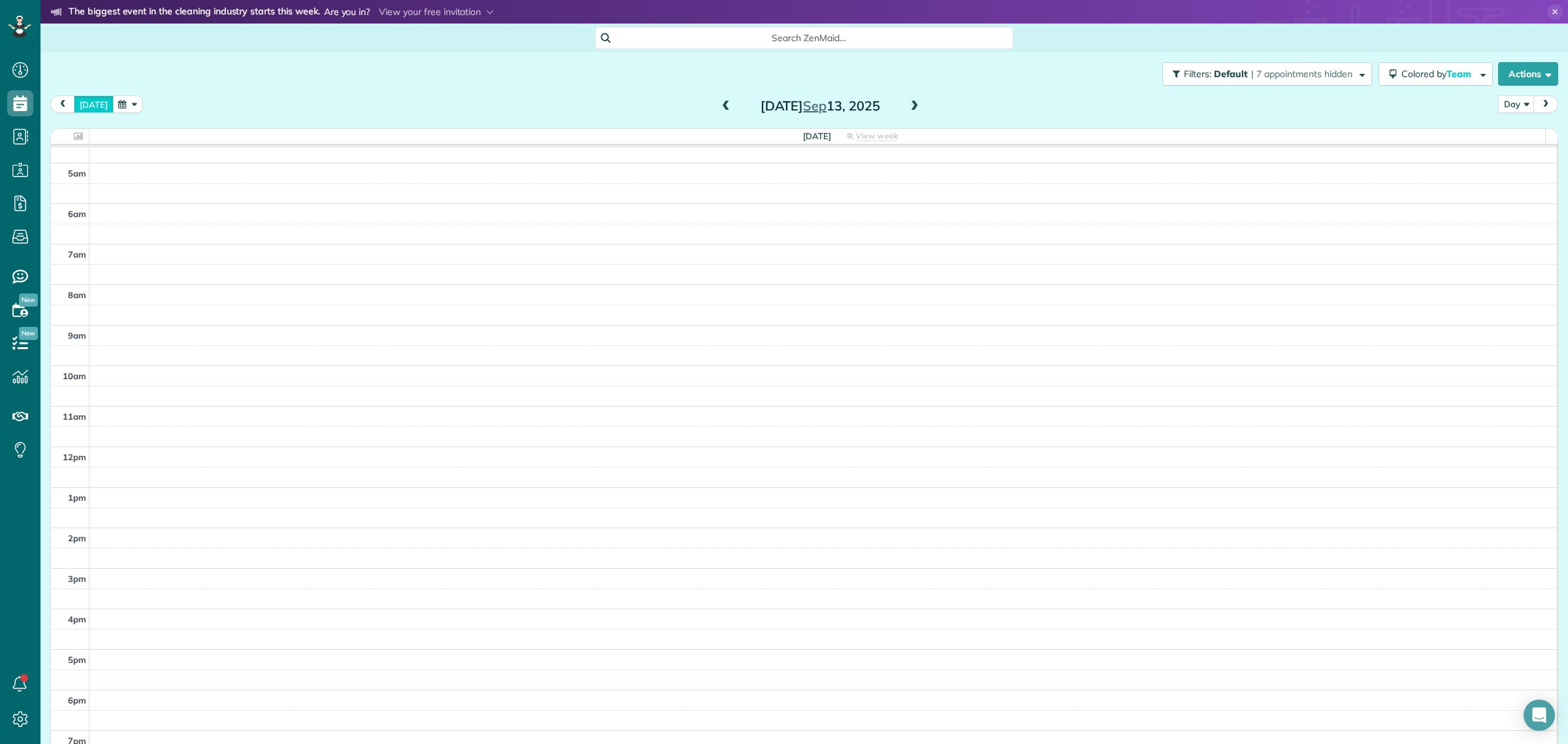
click at [92, 103] on button "today" at bounding box center [93, 104] width 40 height 17
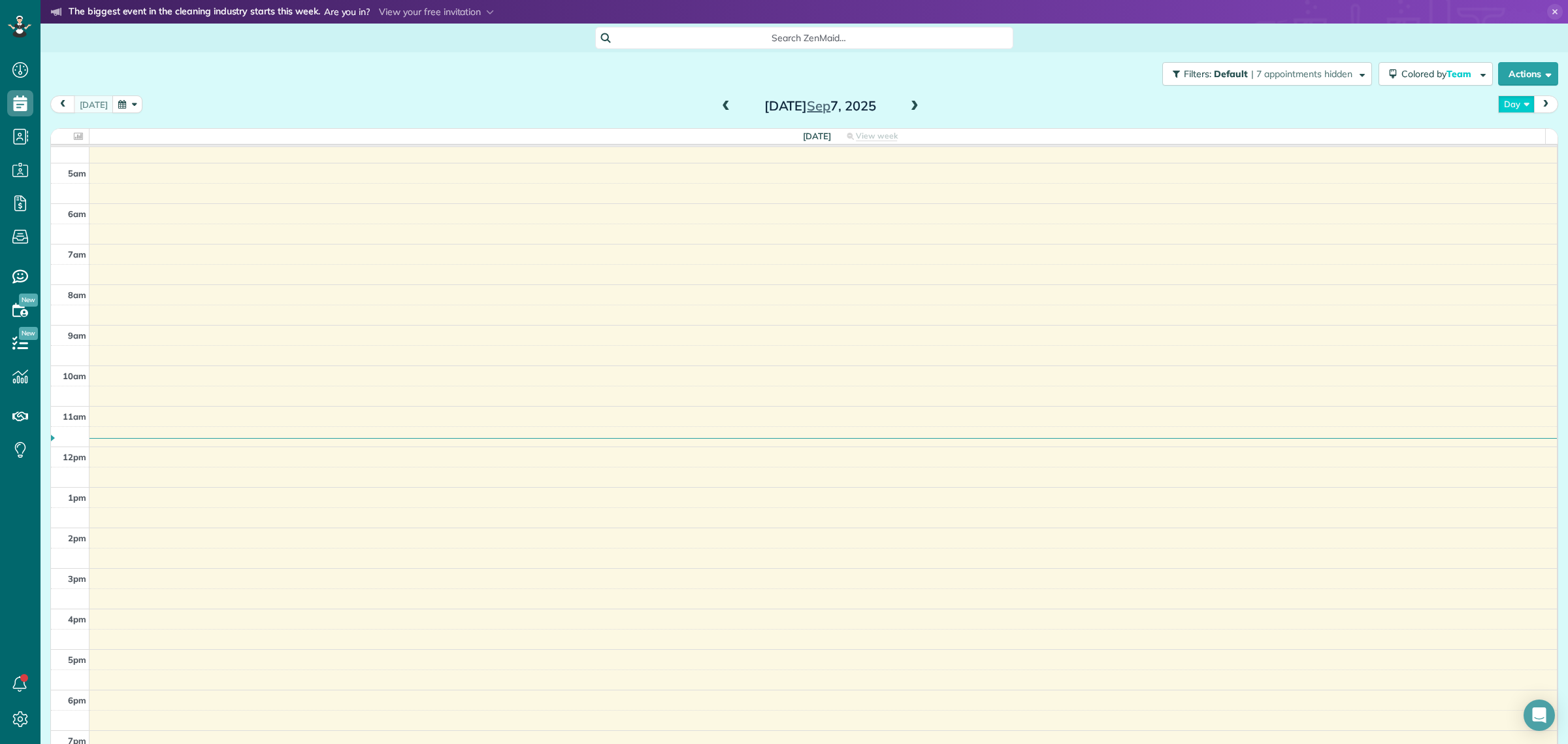
click at [1503, 105] on button "Day" at bounding box center [1516, 104] width 36 height 17
click at [1513, 157] on link "Week" at bounding box center [1550, 161] width 103 height 26
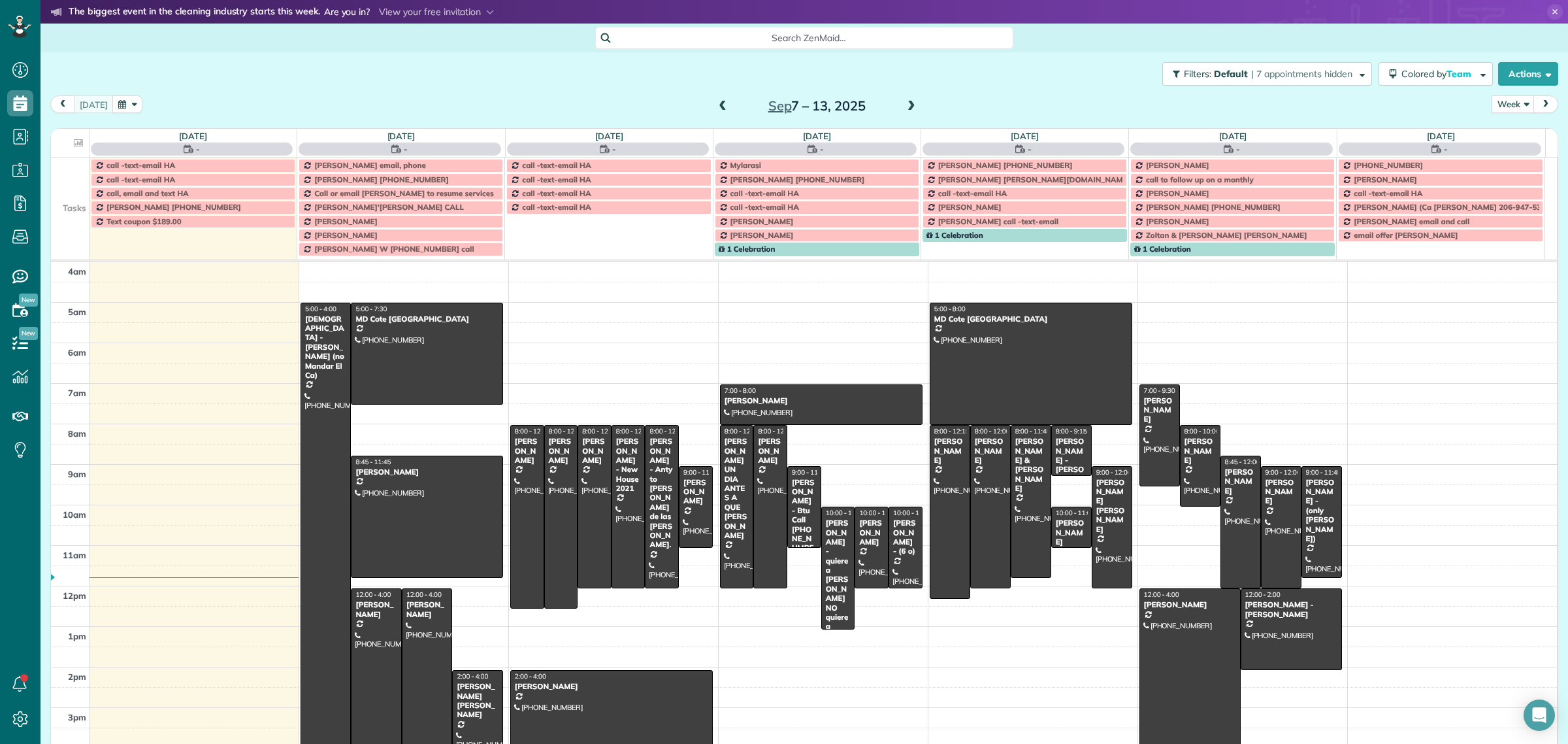
scroll to position [122, 0]
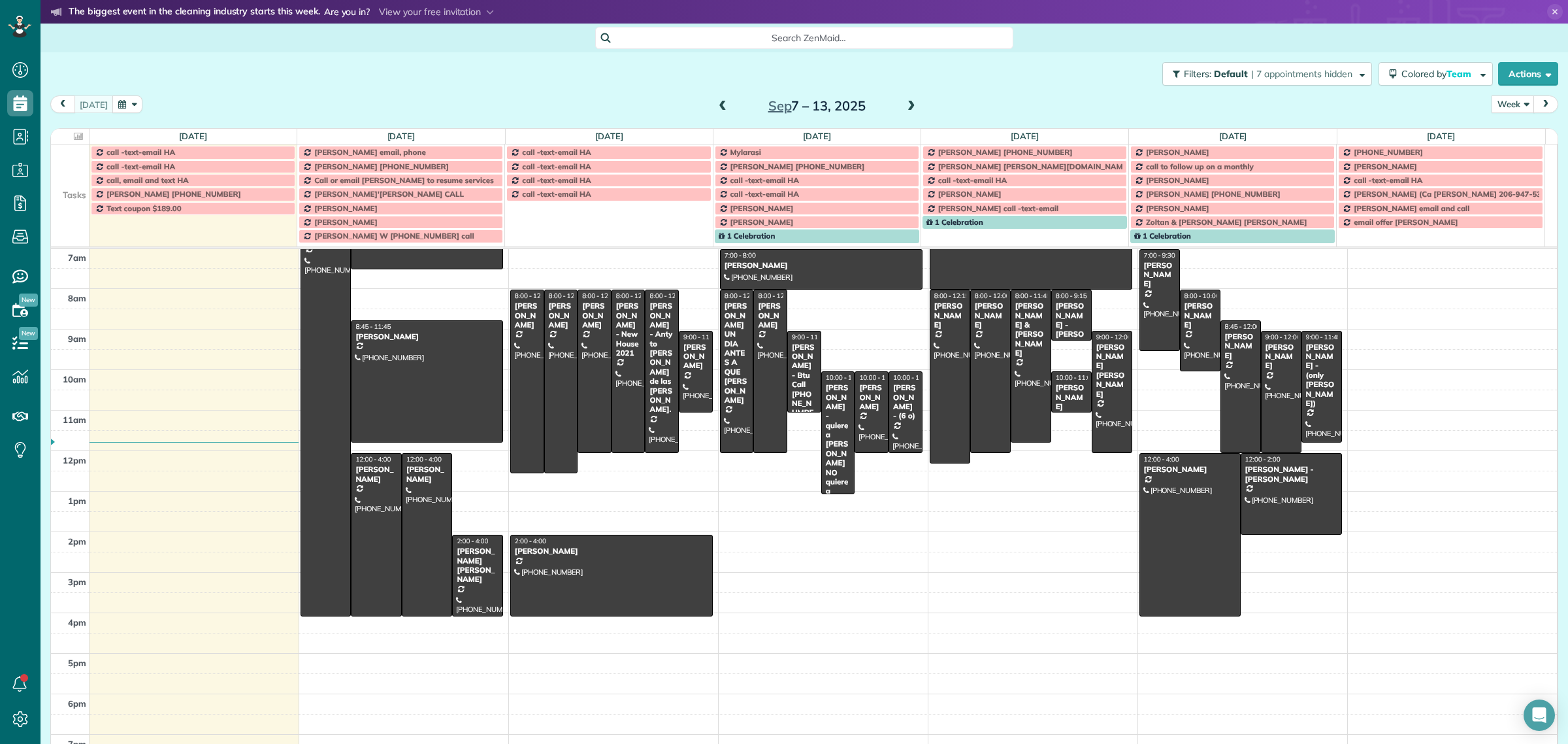
click at [887, 96] on div "Sep 7 – 13, 2025" at bounding box center [816, 106] width 209 height 21
click at [907, 102] on span at bounding box center [911, 107] width 14 height 12
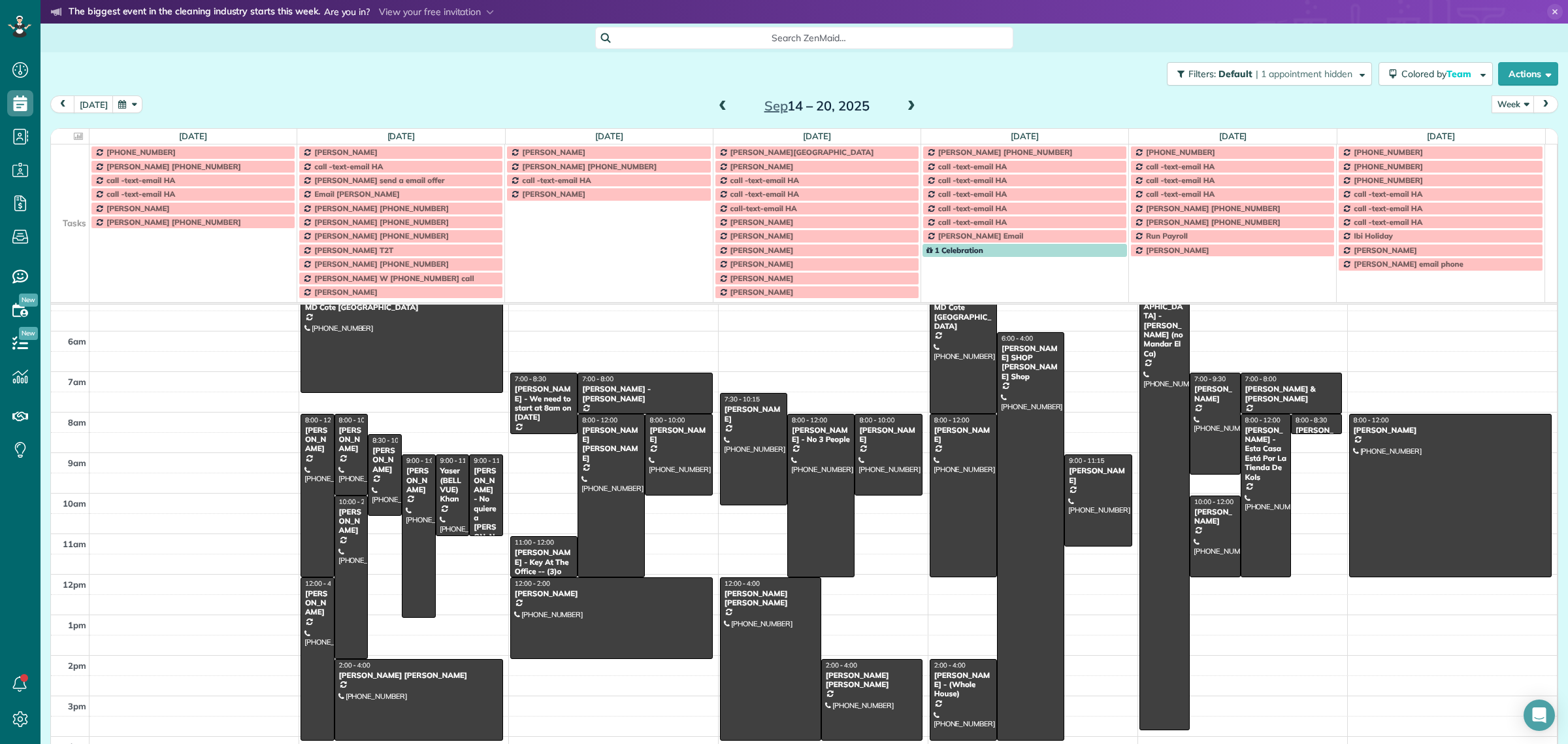
click at [716, 109] on span at bounding box center [722, 107] width 14 height 12
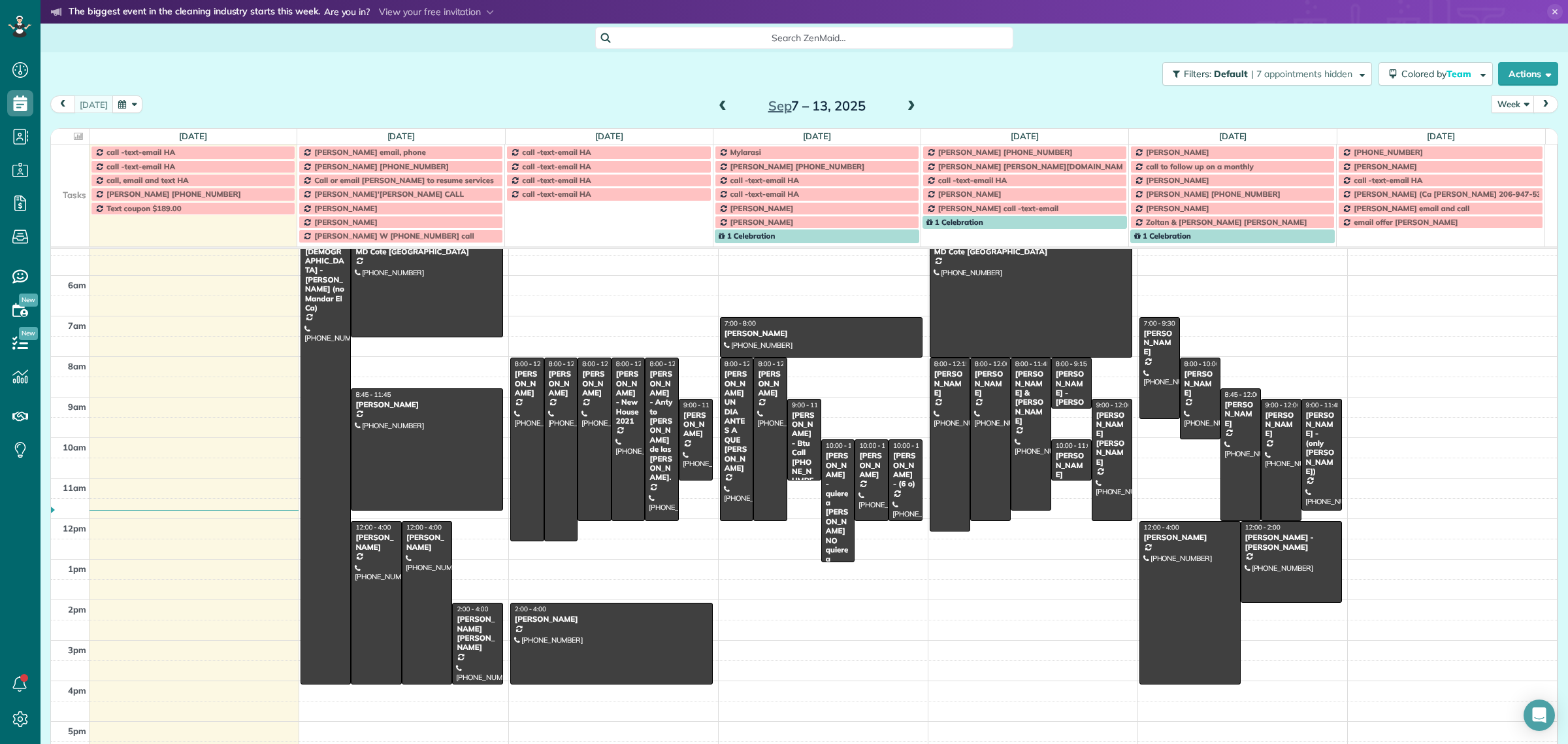
click at [80, 180] on td at bounding box center [70, 180] width 39 height 14
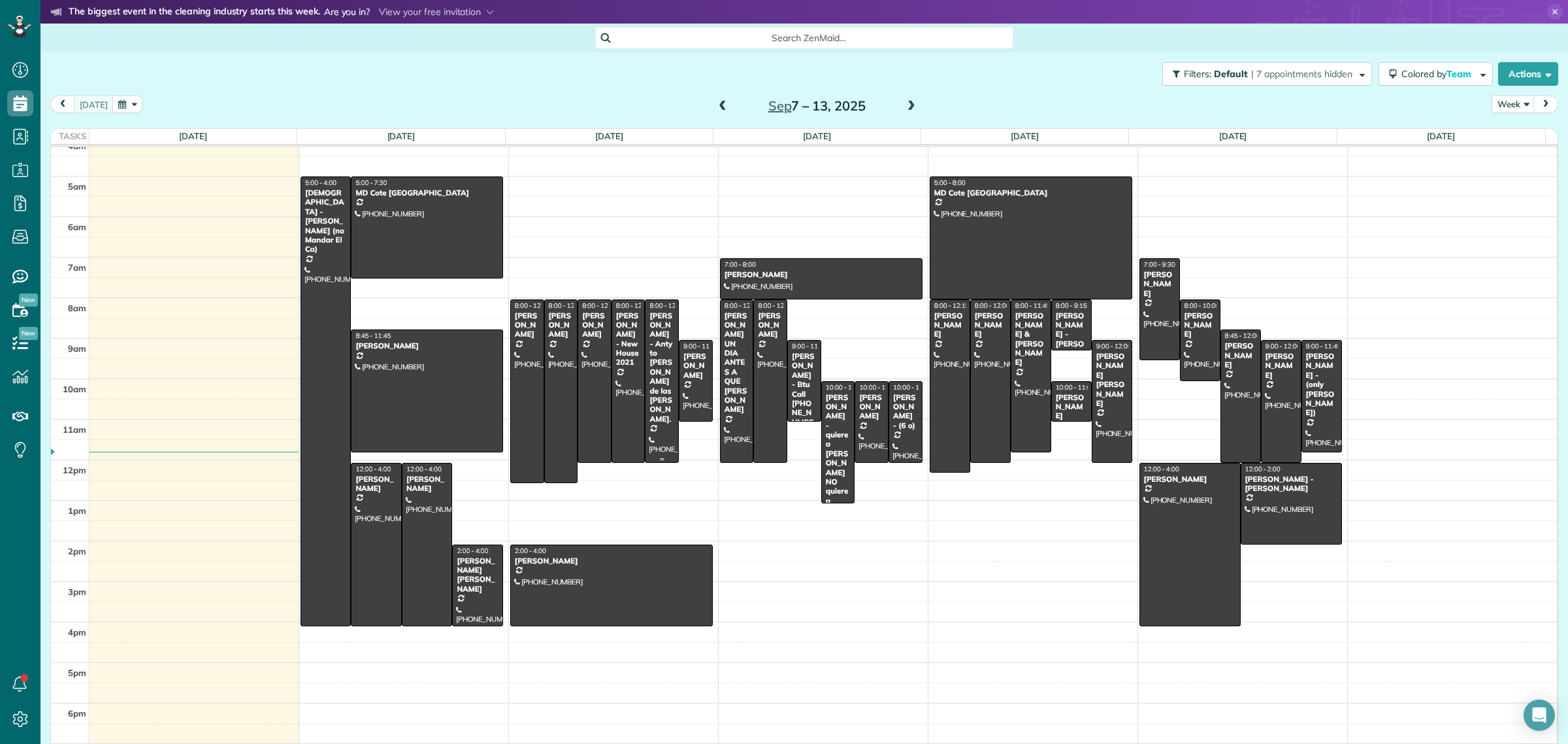
scroll to position [0, 0]
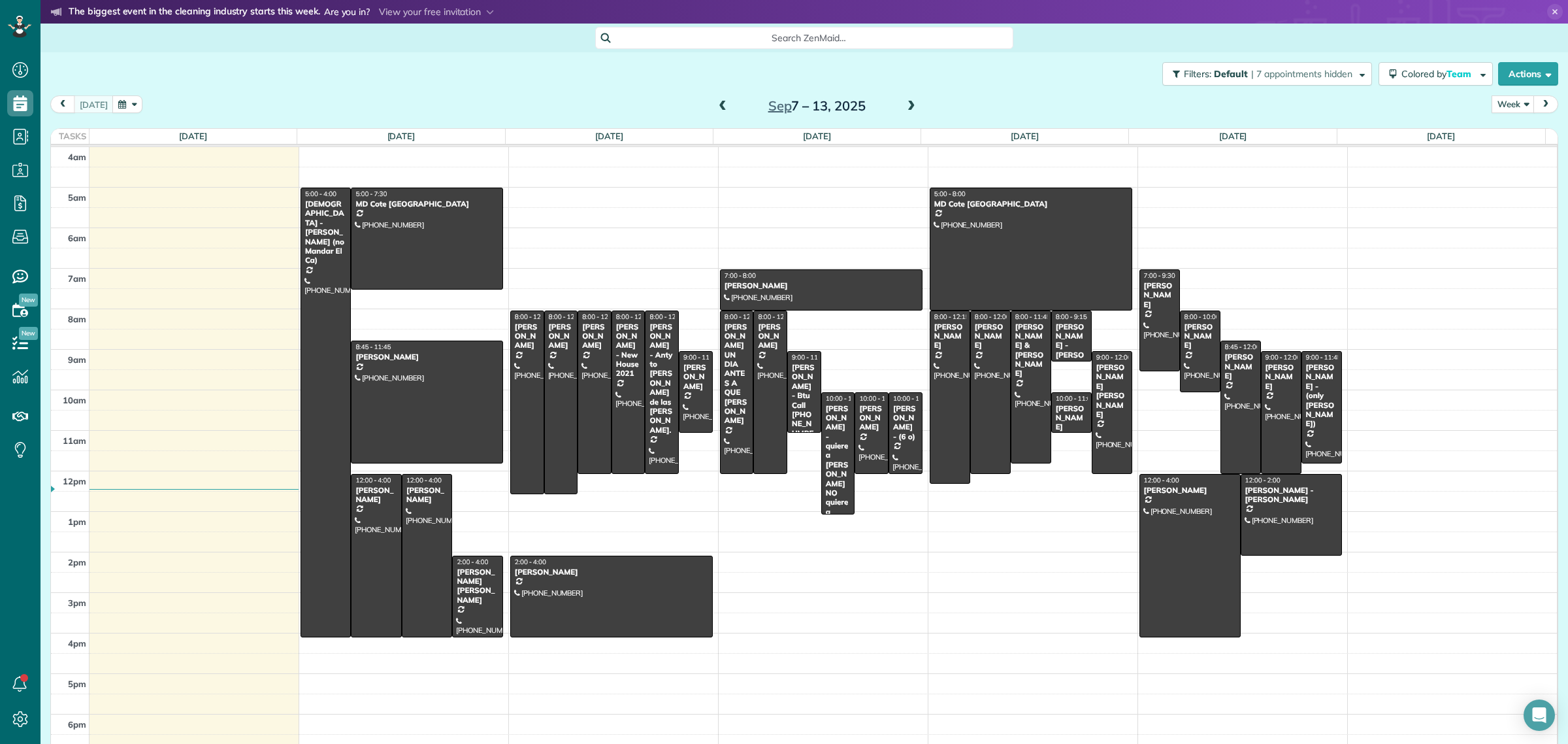
click at [779, 26] on div "Search ZenMaid…" at bounding box center [804, 37] width 418 height 22
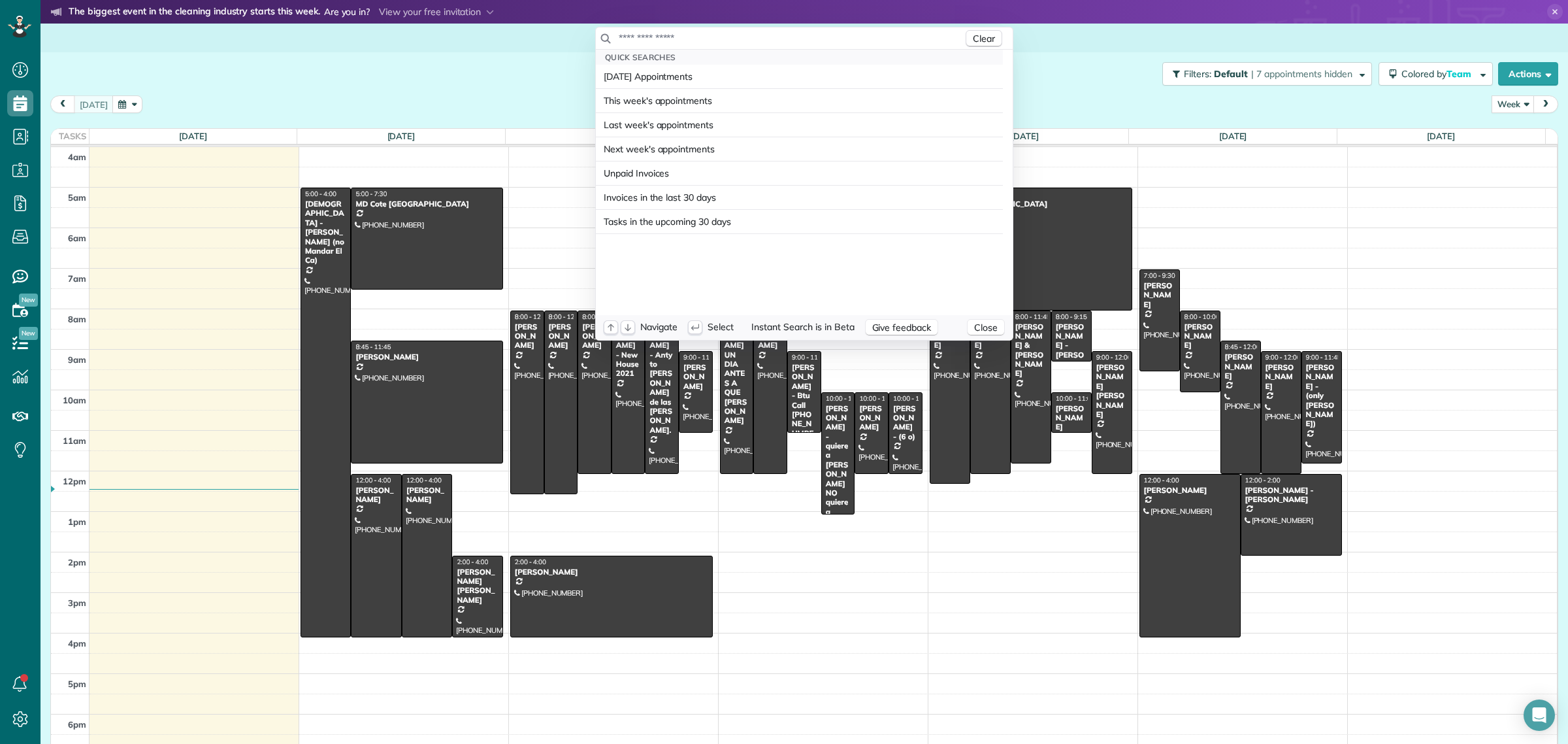
click at [767, 34] on input "text" at bounding box center [791, 38] width 345 height 13
click at [681, 40] on input "text" at bounding box center [791, 38] width 345 height 13
type input "**********"
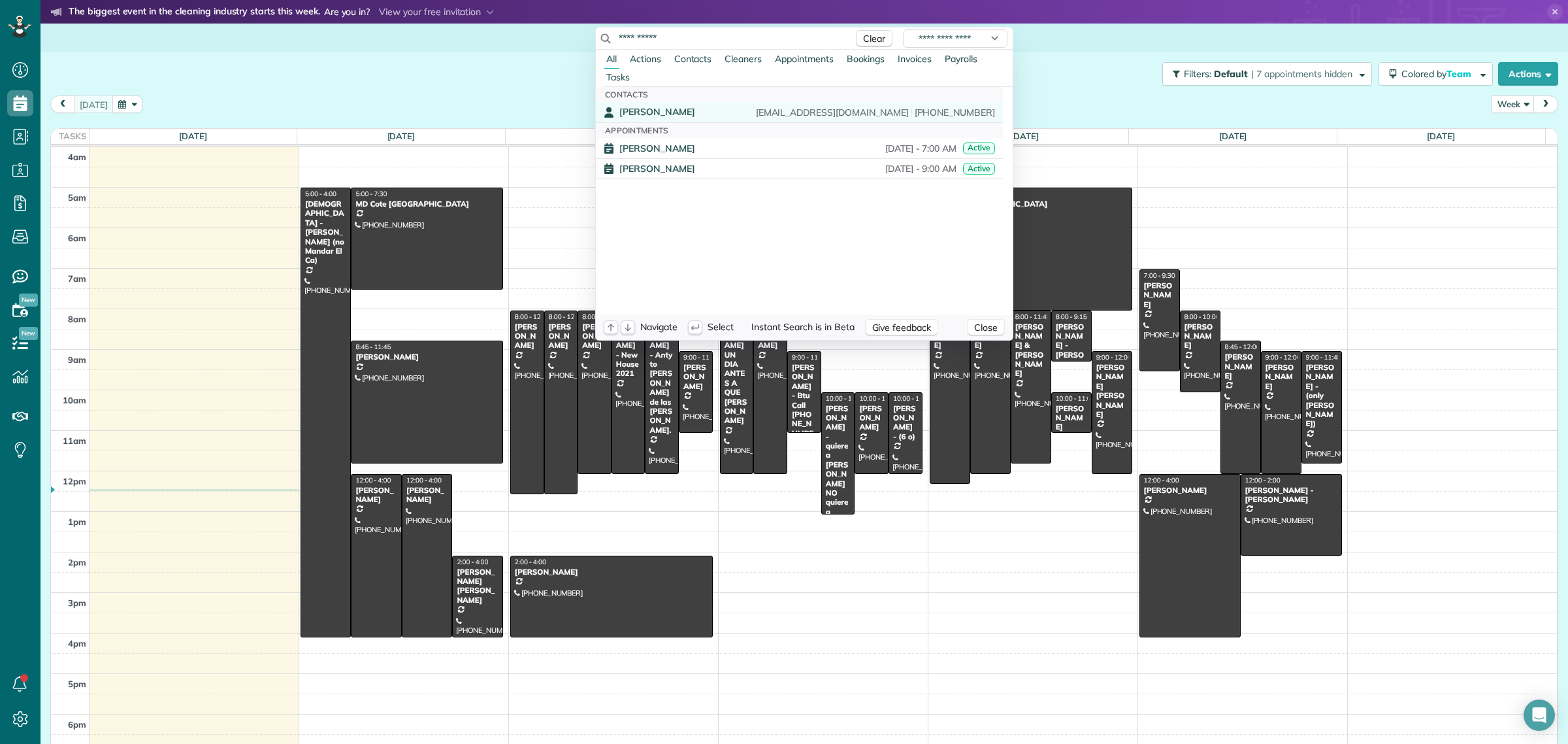
click at [645, 121] on link "Lisa Shang lisachang1027@gmail.com (253) 224-1388" at bounding box center [799, 111] width 407 height 21
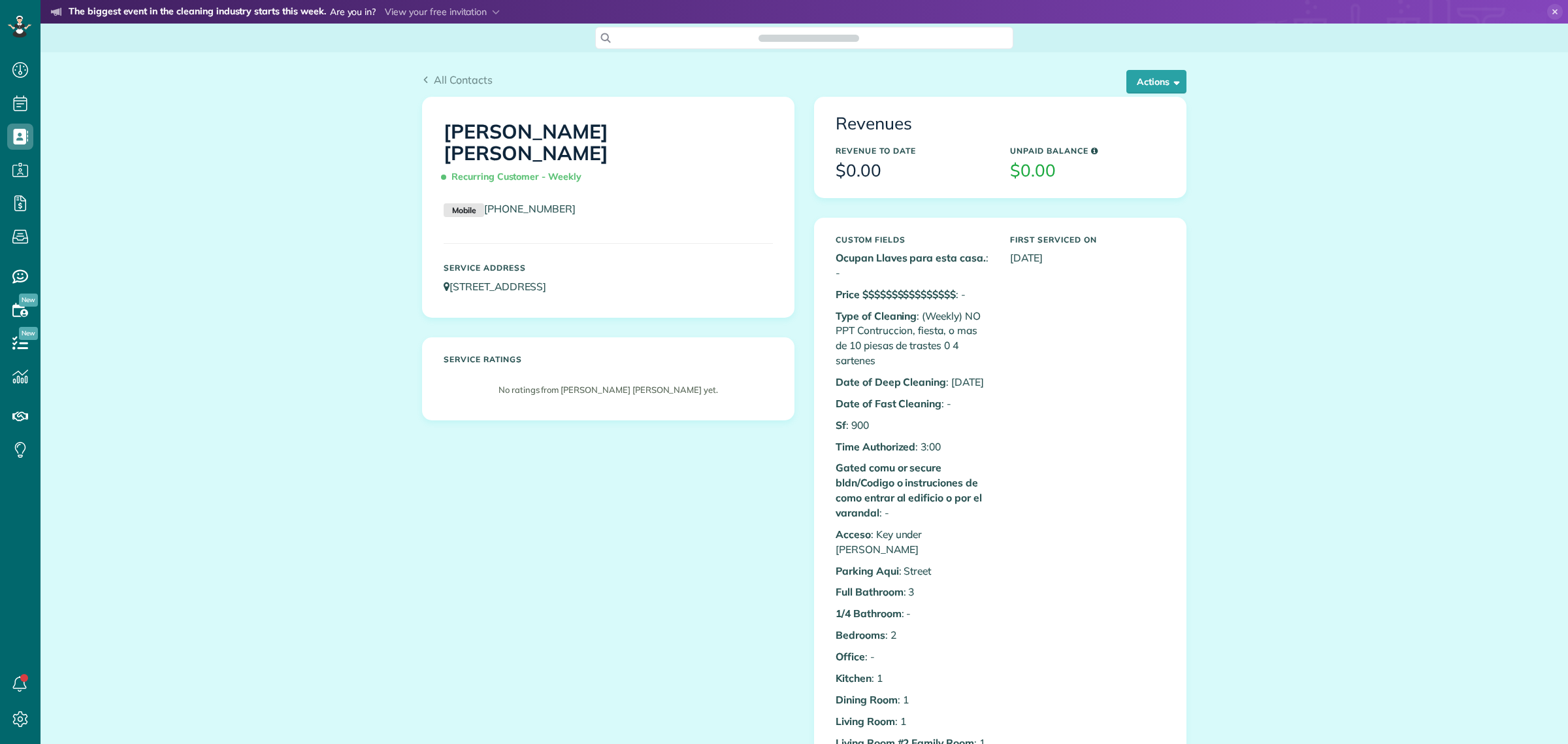
scroll to position [5, 5]
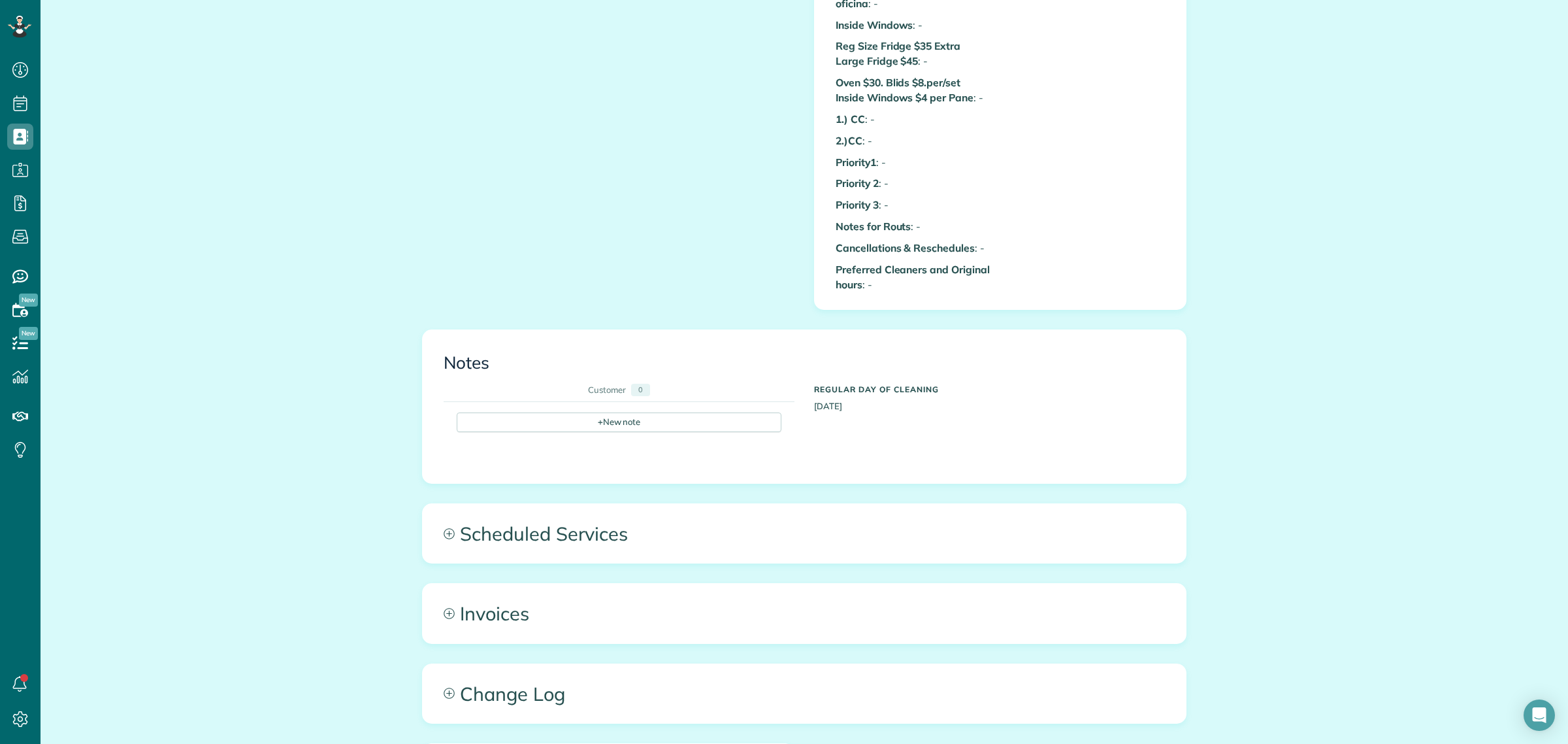
scroll to position [1203, 0]
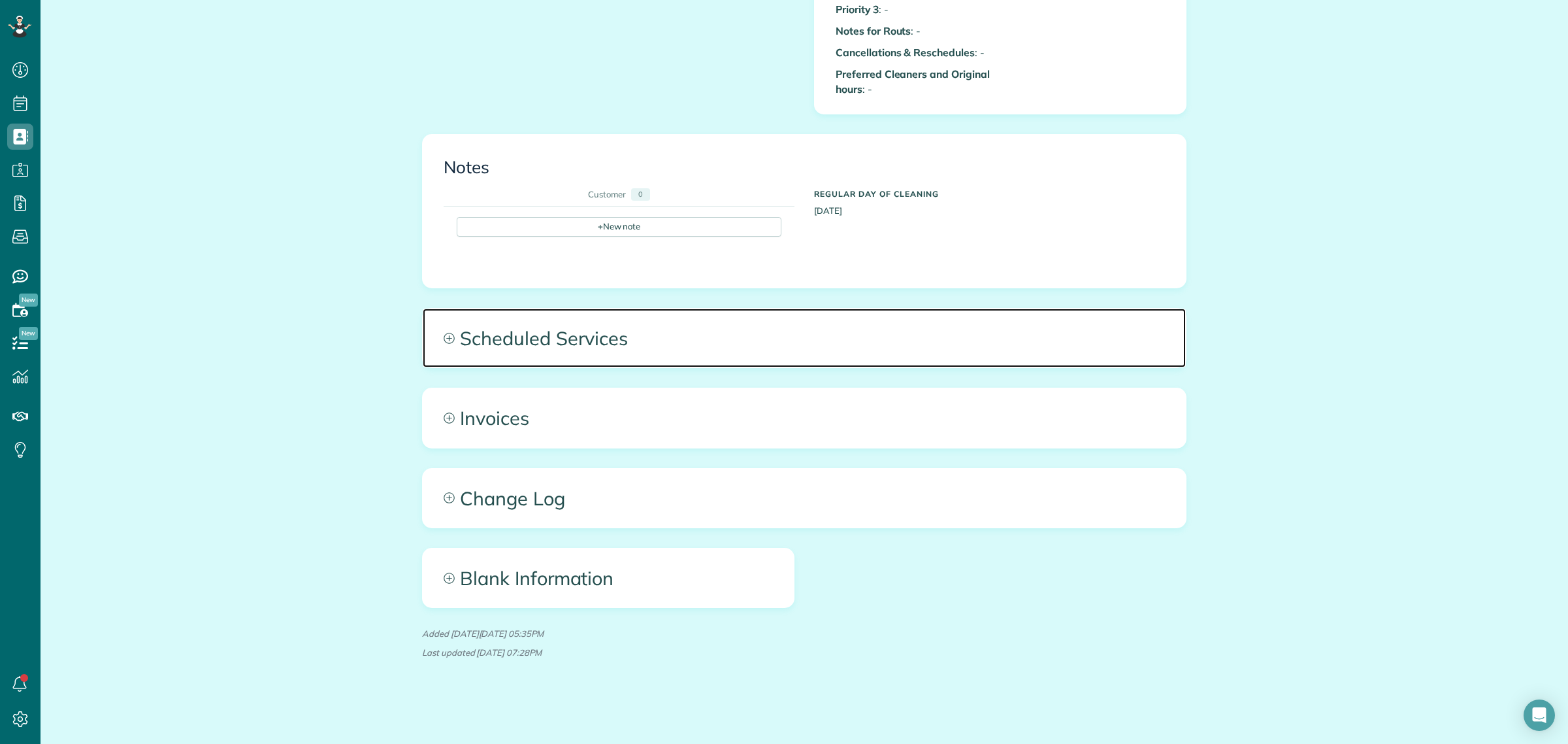
click at [560, 337] on span "Scheduled Services" at bounding box center [804, 338] width 763 height 59
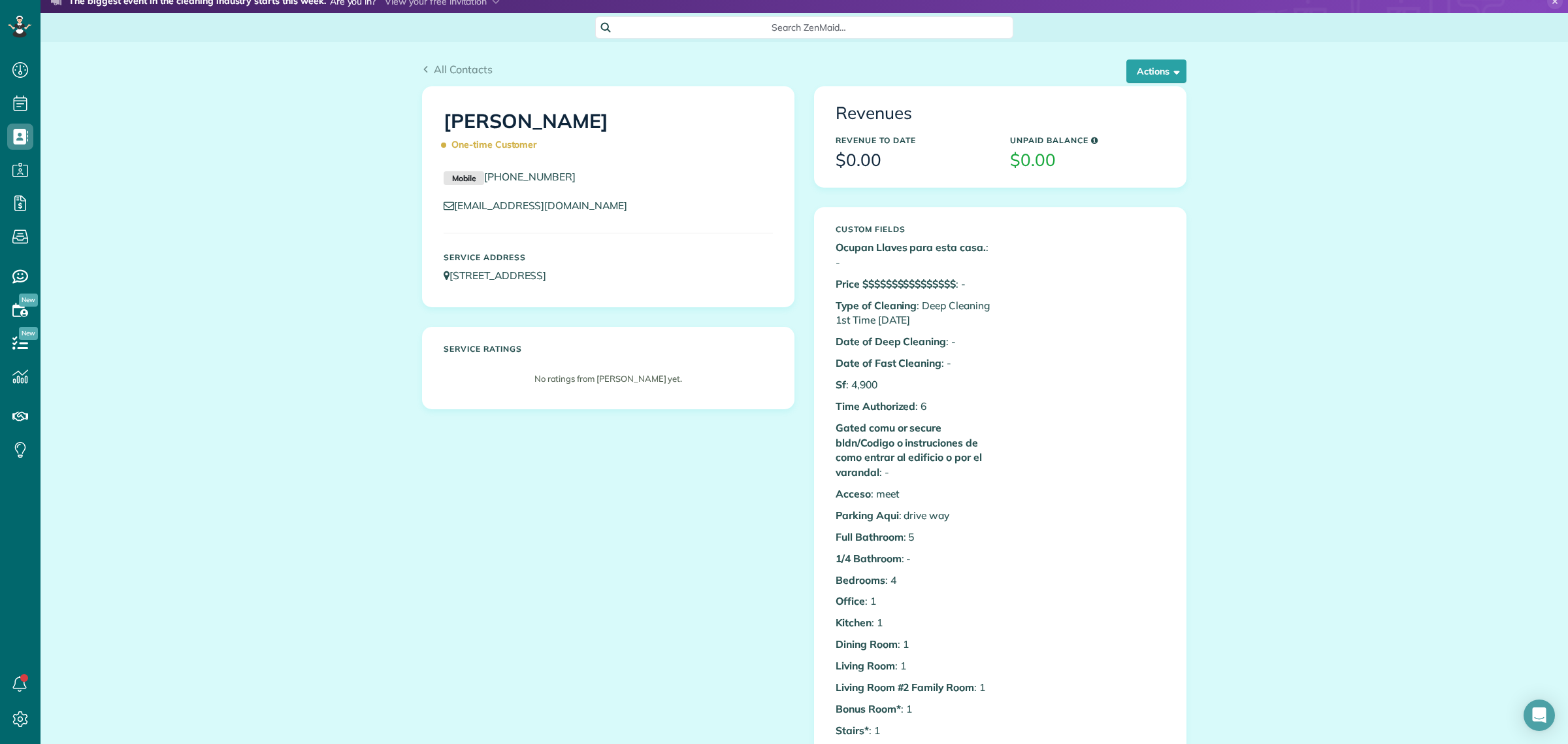
scroll to position [0, 0]
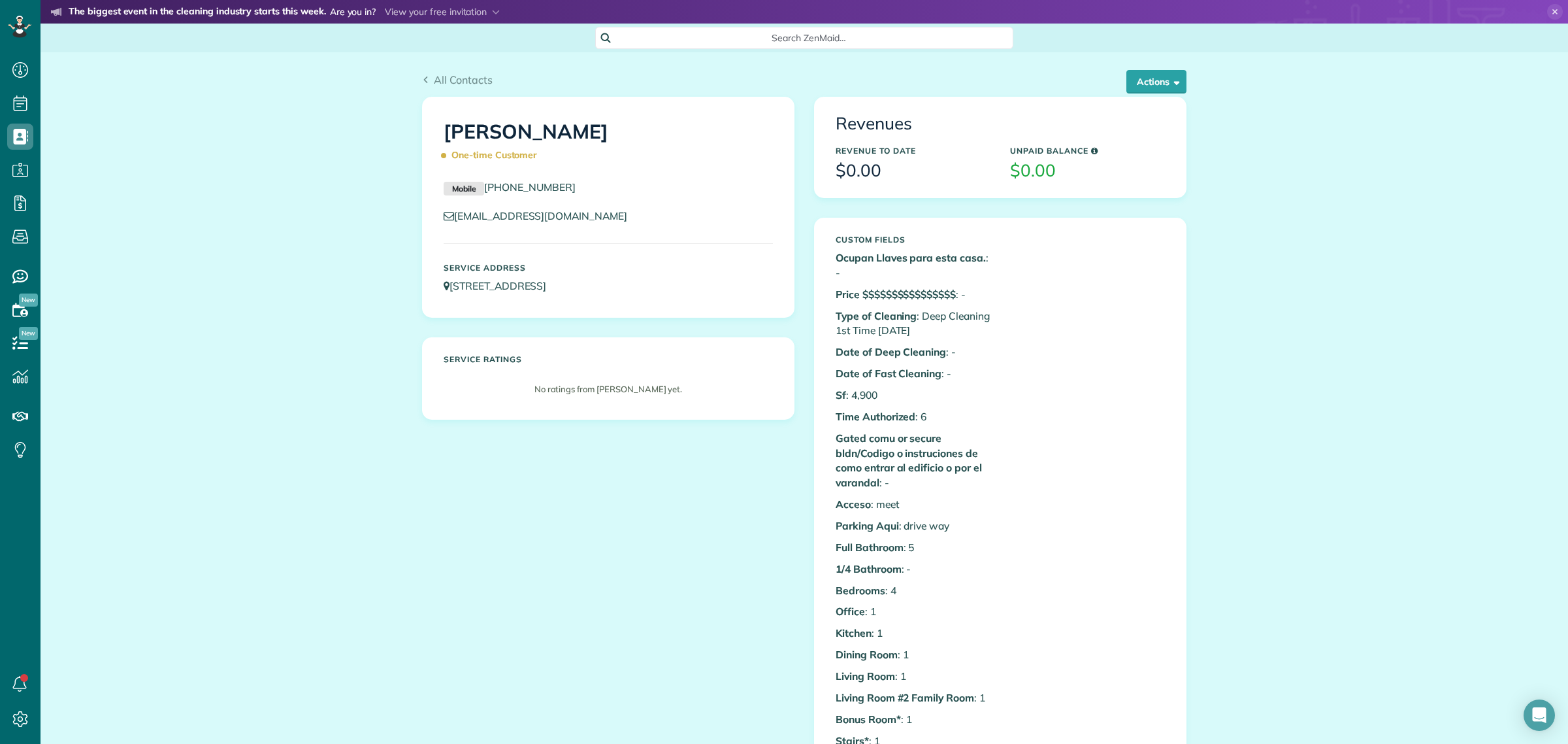
drag, startPoint x: 566, startPoint y: 138, endPoint x: 403, endPoint y: 135, distance: 163.0
copy h1 "[PERSON_NAME]"
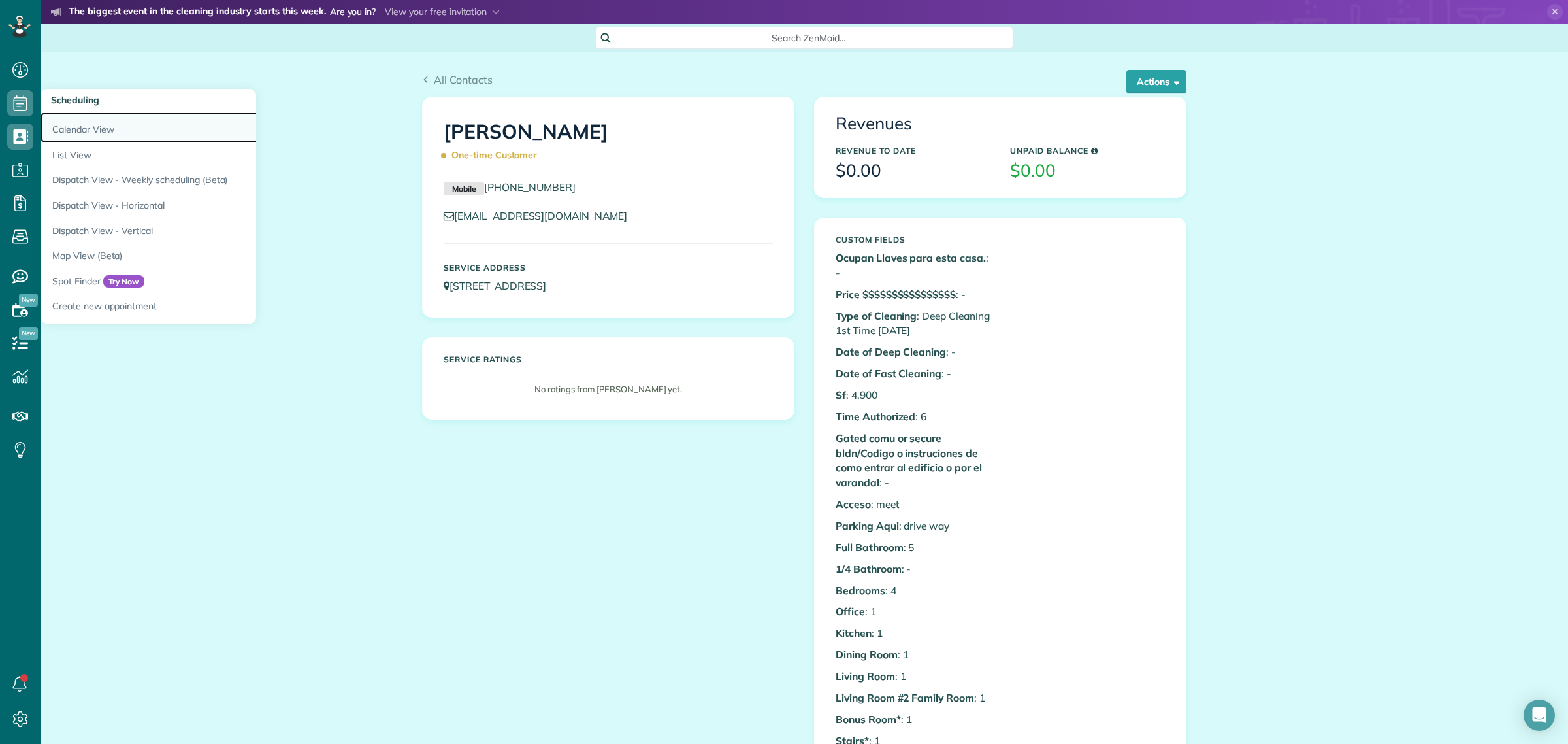
click at [59, 126] on link "Calendar View" at bounding box center [204, 127] width 327 height 30
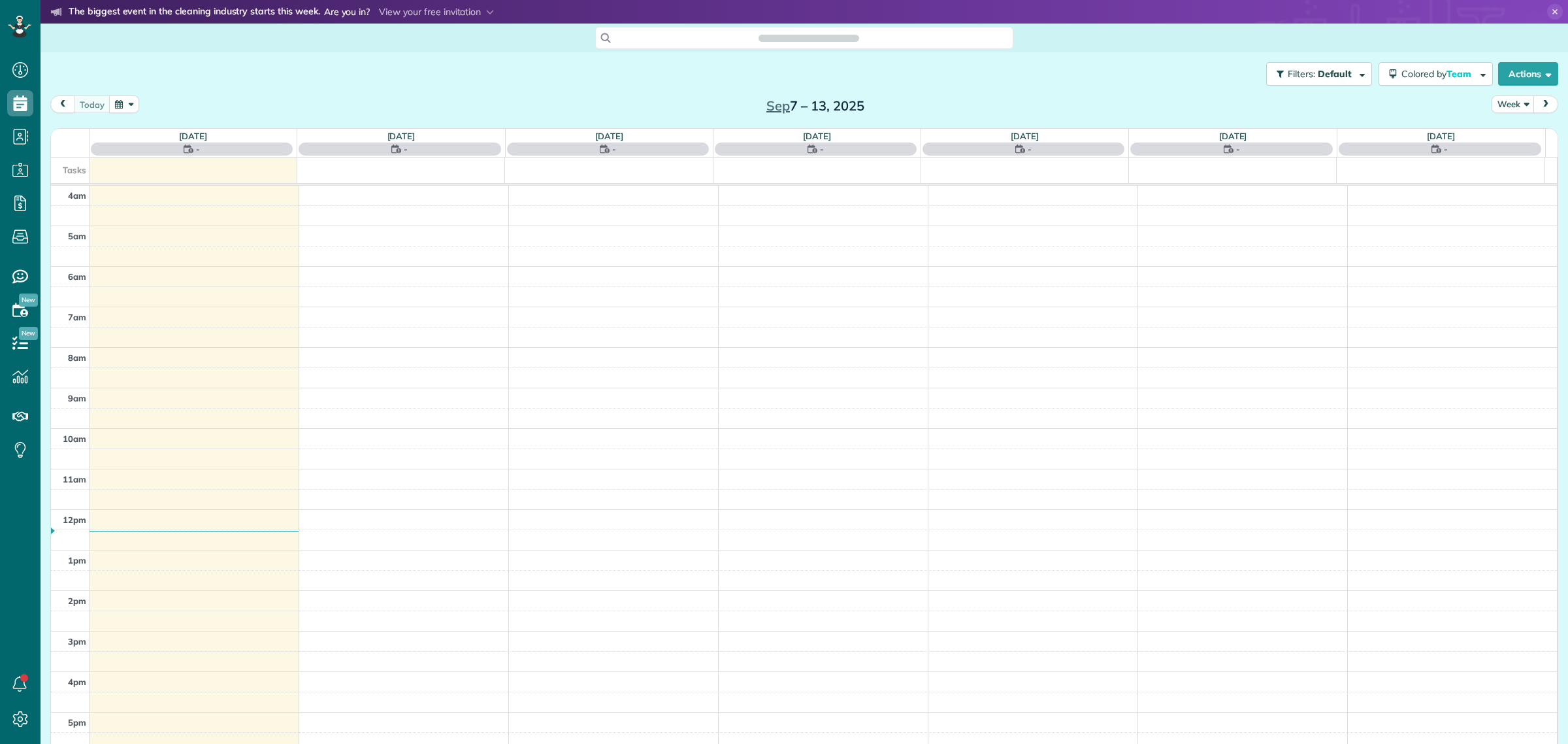
scroll to position [54, 0]
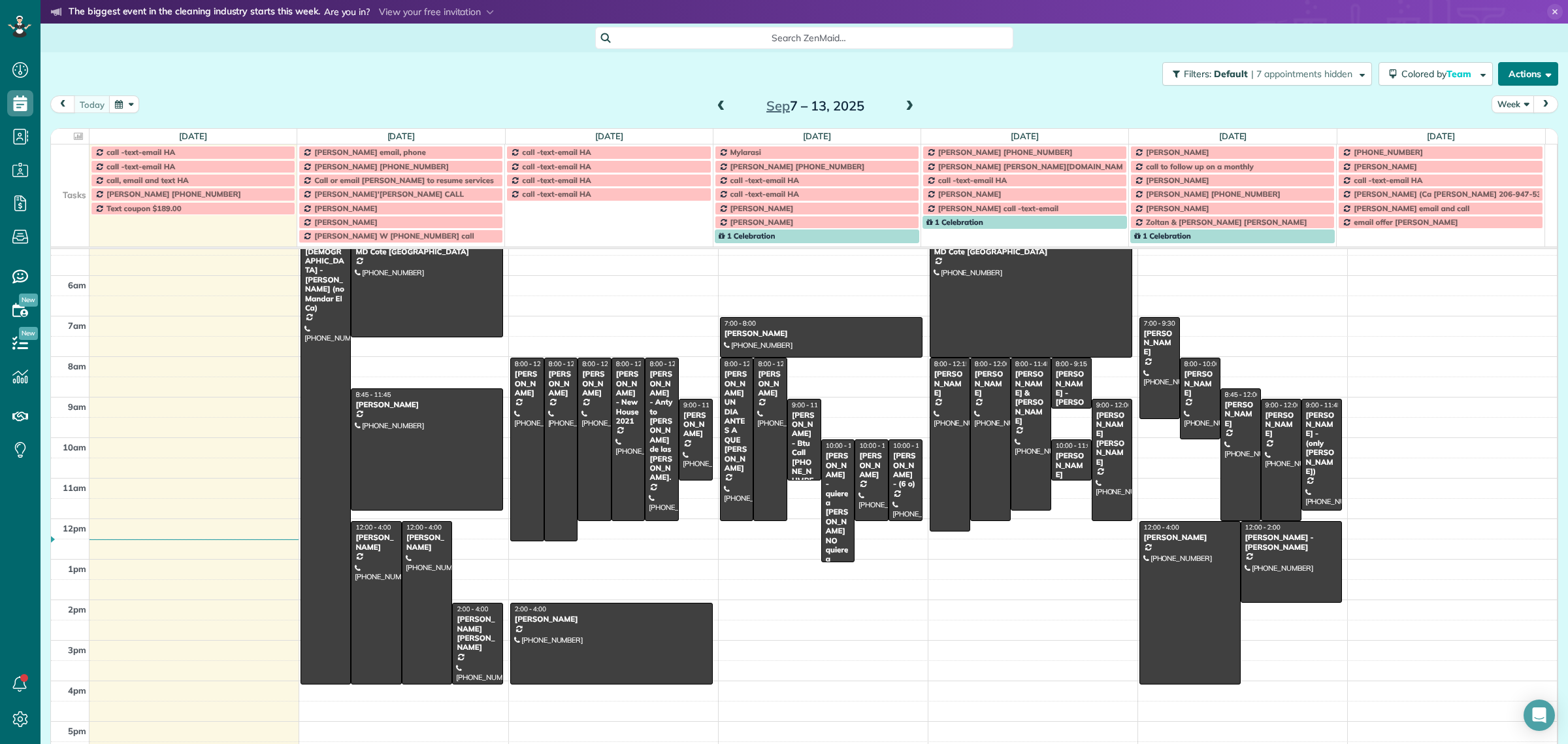
click at [1517, 77] on button "Actions" at bounding box center [1528, 73] width 60 height 23
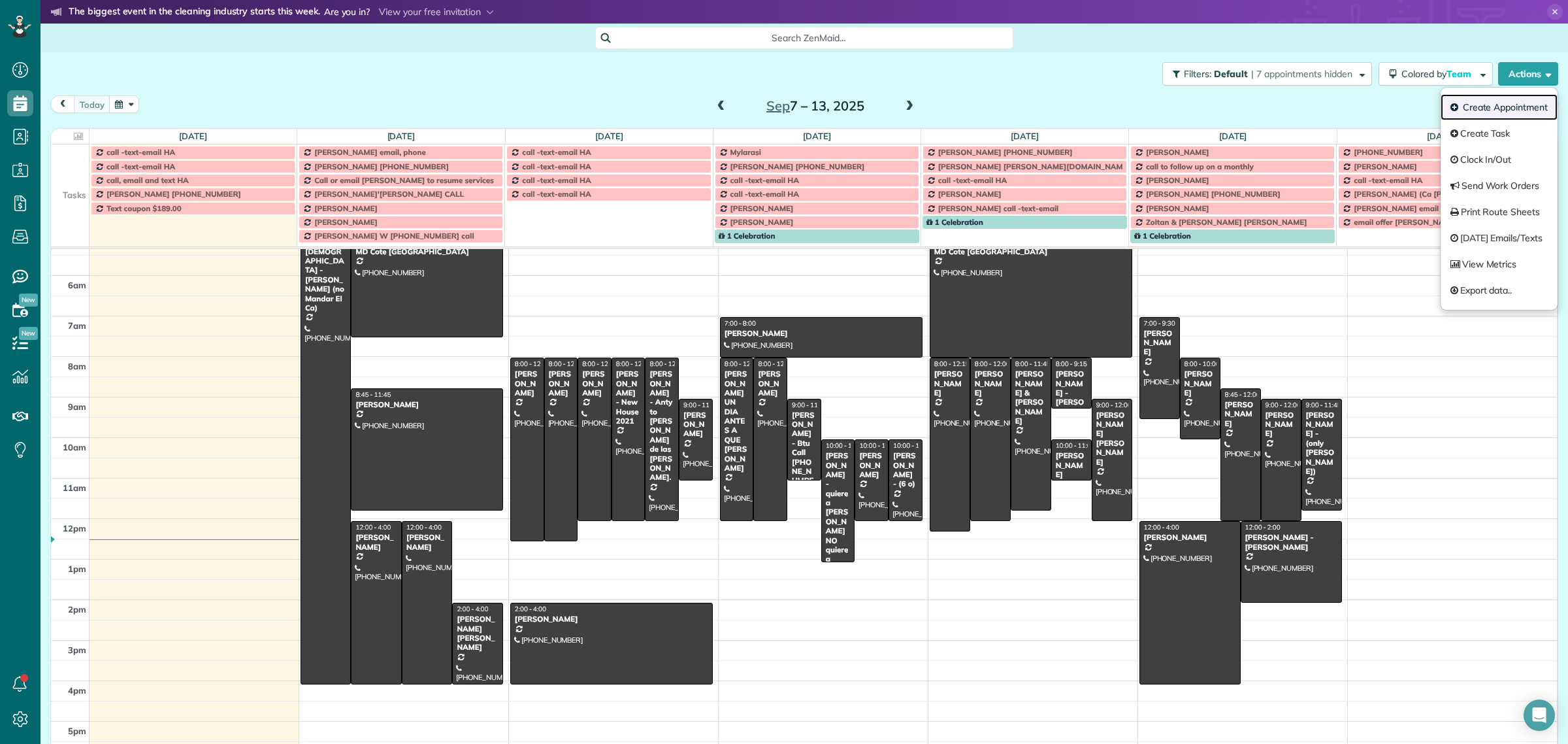
click at [1507, 109] on link "Create Appointment" at bounding box center [1499, 107] width 117 height 26
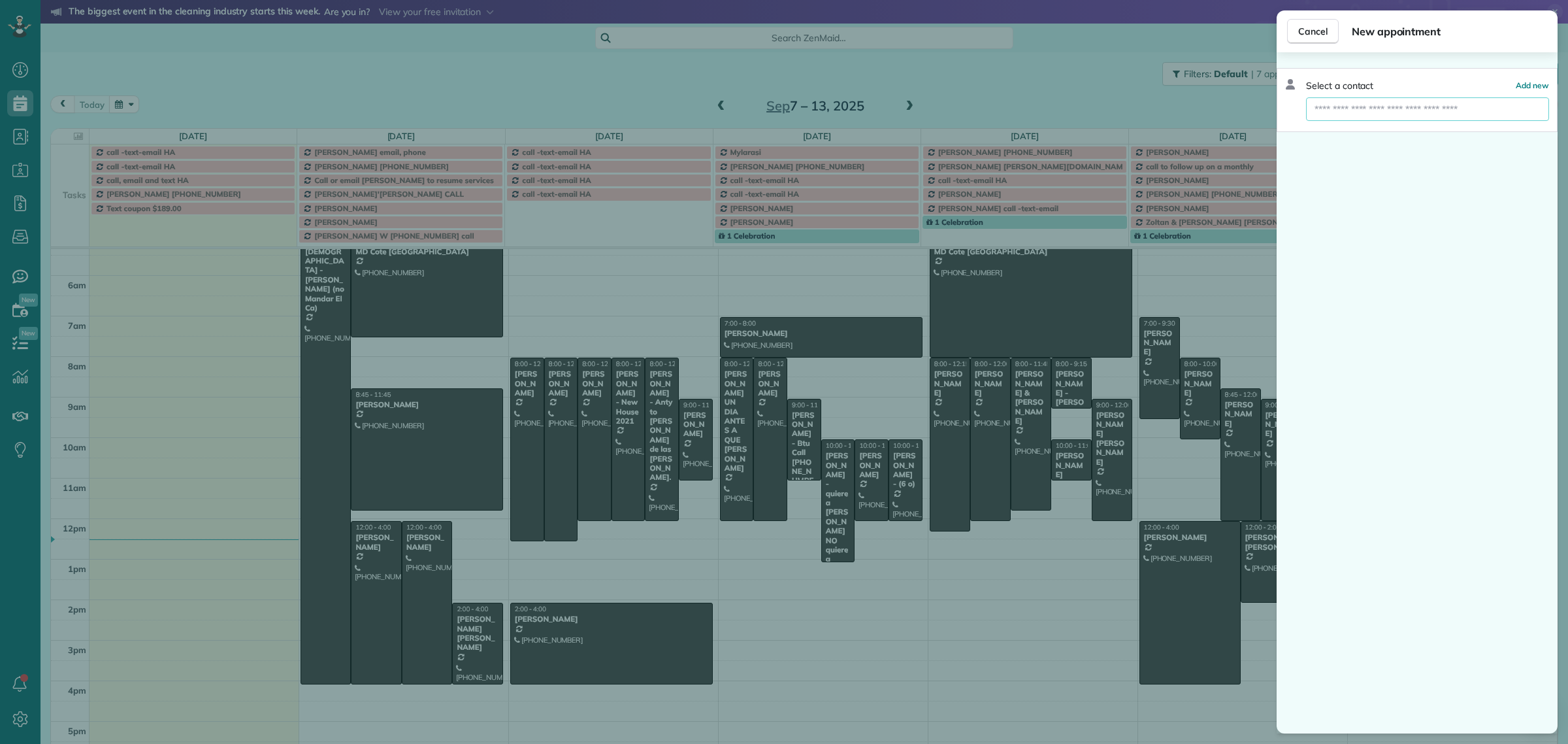
click at [1363, 112] on input "text" at bounding box center [1427, 109] width 243 height 23
paste input "**********"
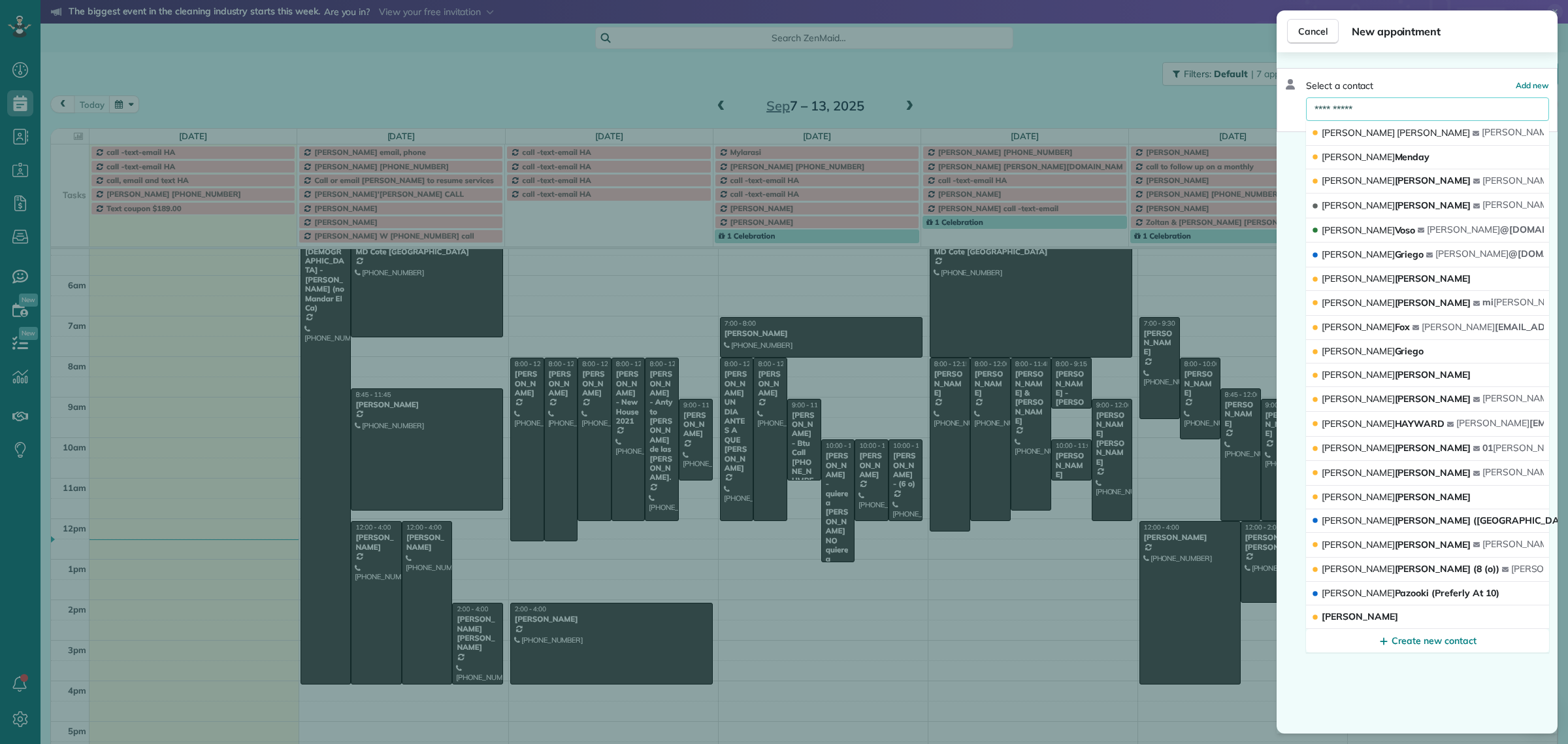
type input "**********"
click at [1359, 142] on button "Lisa Shang lisa chang1027@gmail.com" at bounding box center [1427, 133] width 243 height 25
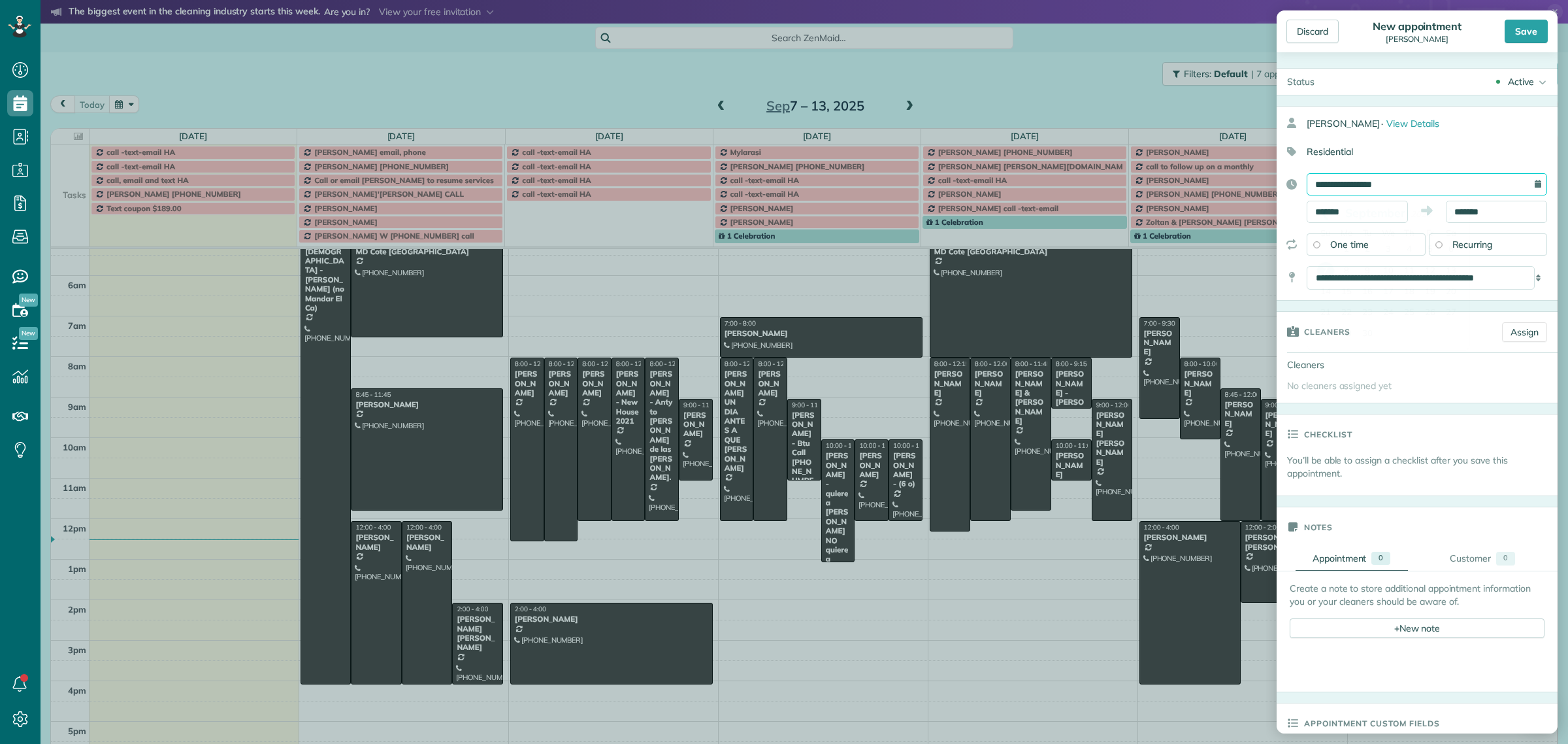
click at [1344, 182] on input "**********" at bounding box center [1426, 184] width 240 height 22
click at [1364, 268] on link "9" at bounding box center [1367, 271] width 21 height 21
type input "**********"
drag, startPoint x: 1377, startPoint y: 216, endPoint x: 1368, endPoint y: 216, distance: 9.0
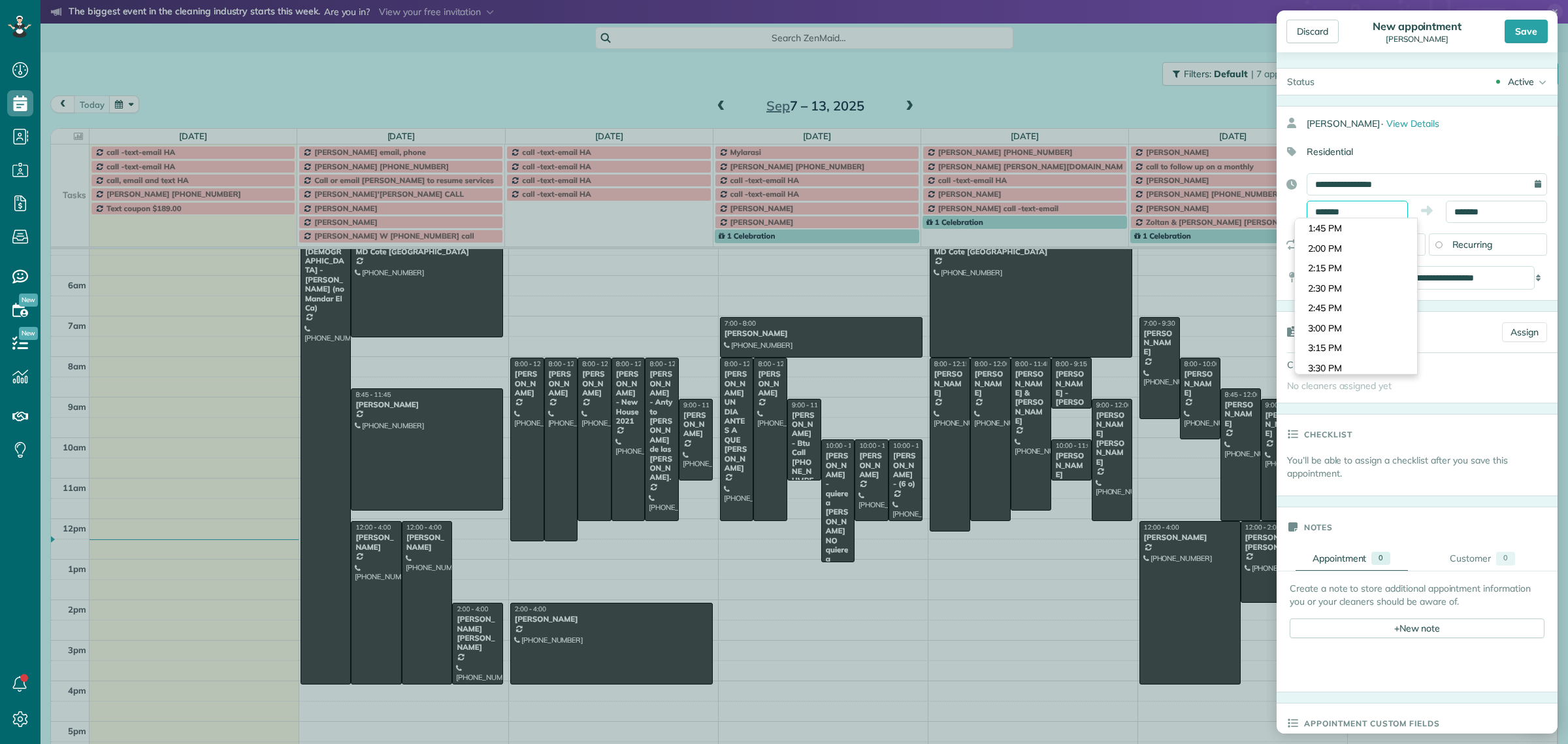
click at [1368, 216] on input "*******" at bounding box center [1357, 211] width 102 height 22
click at [1498, 141] on div "Residential" at bounding box center [1412, 151] width 271 height 22
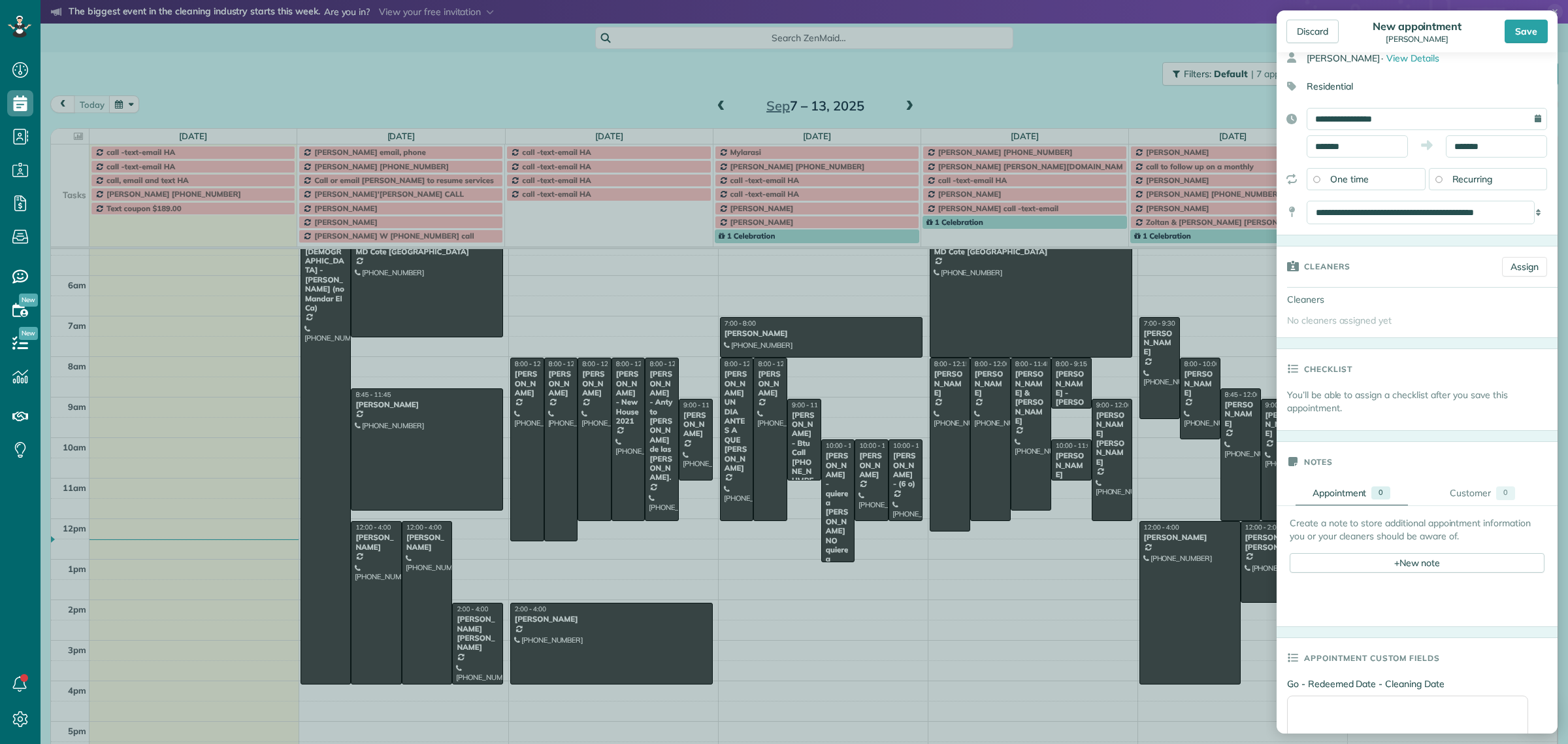
scroll to position [321, 0]
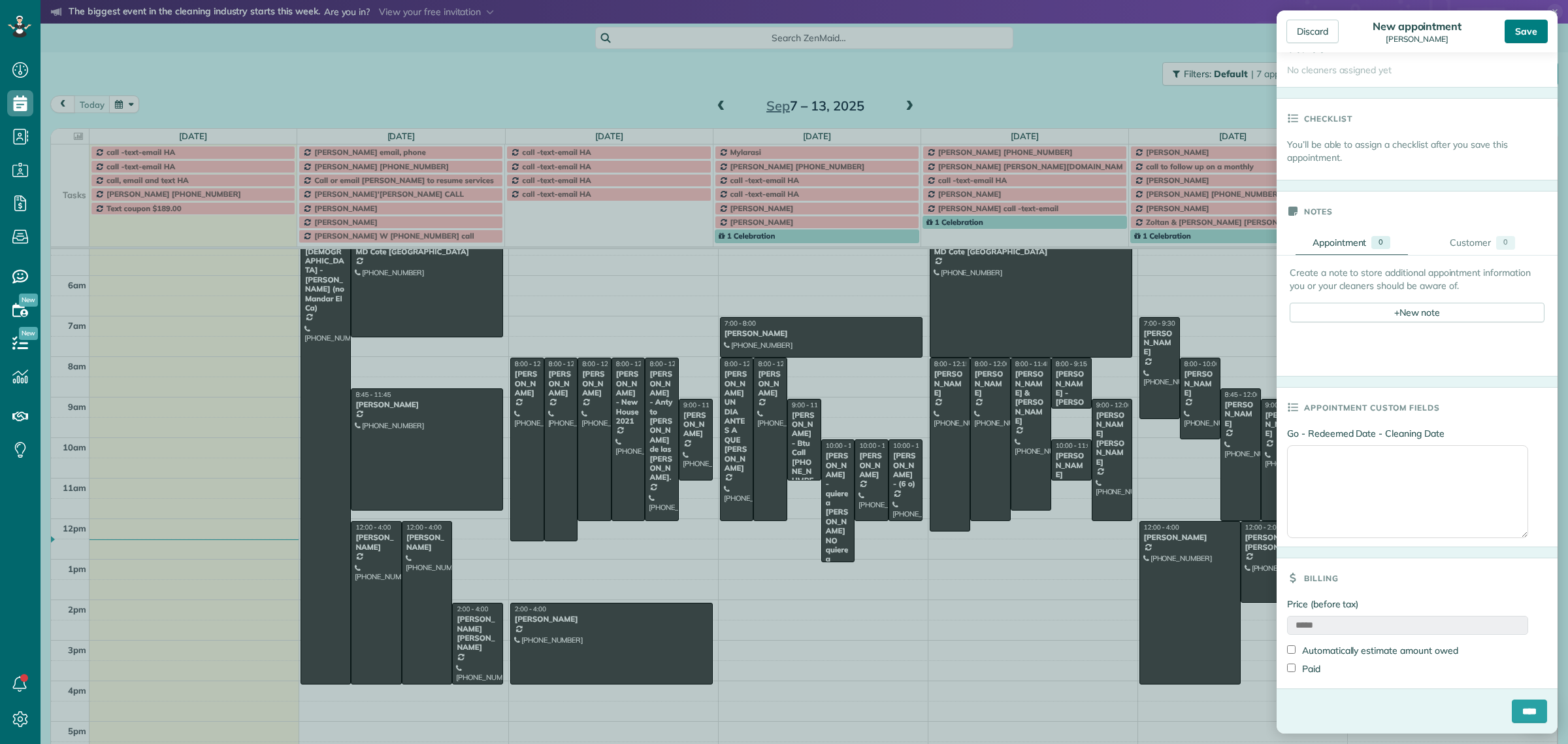
click at [1526, 35] on div "Save" at bounding box center [1526, 31] width 43 height 23
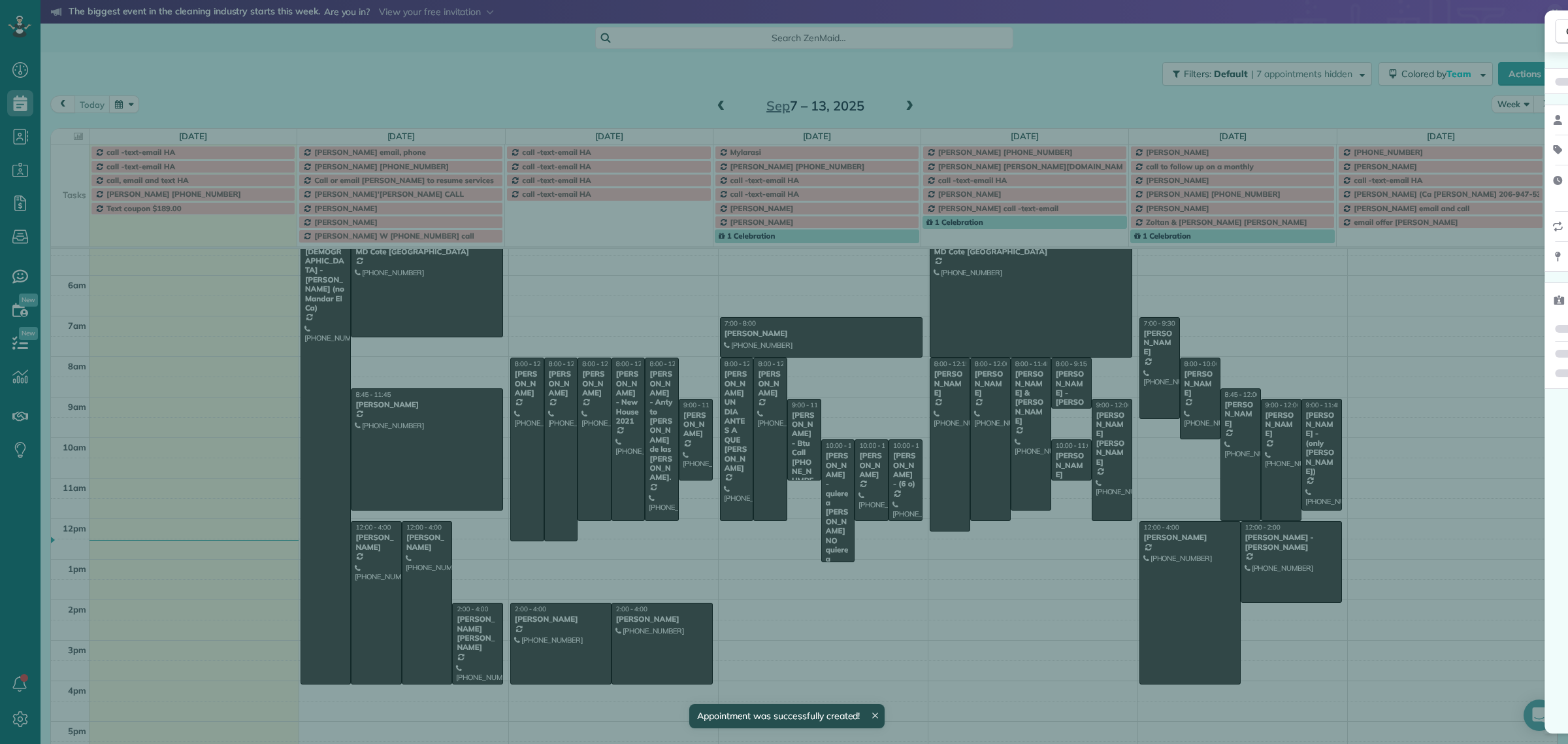
scroll to position [41, 0]
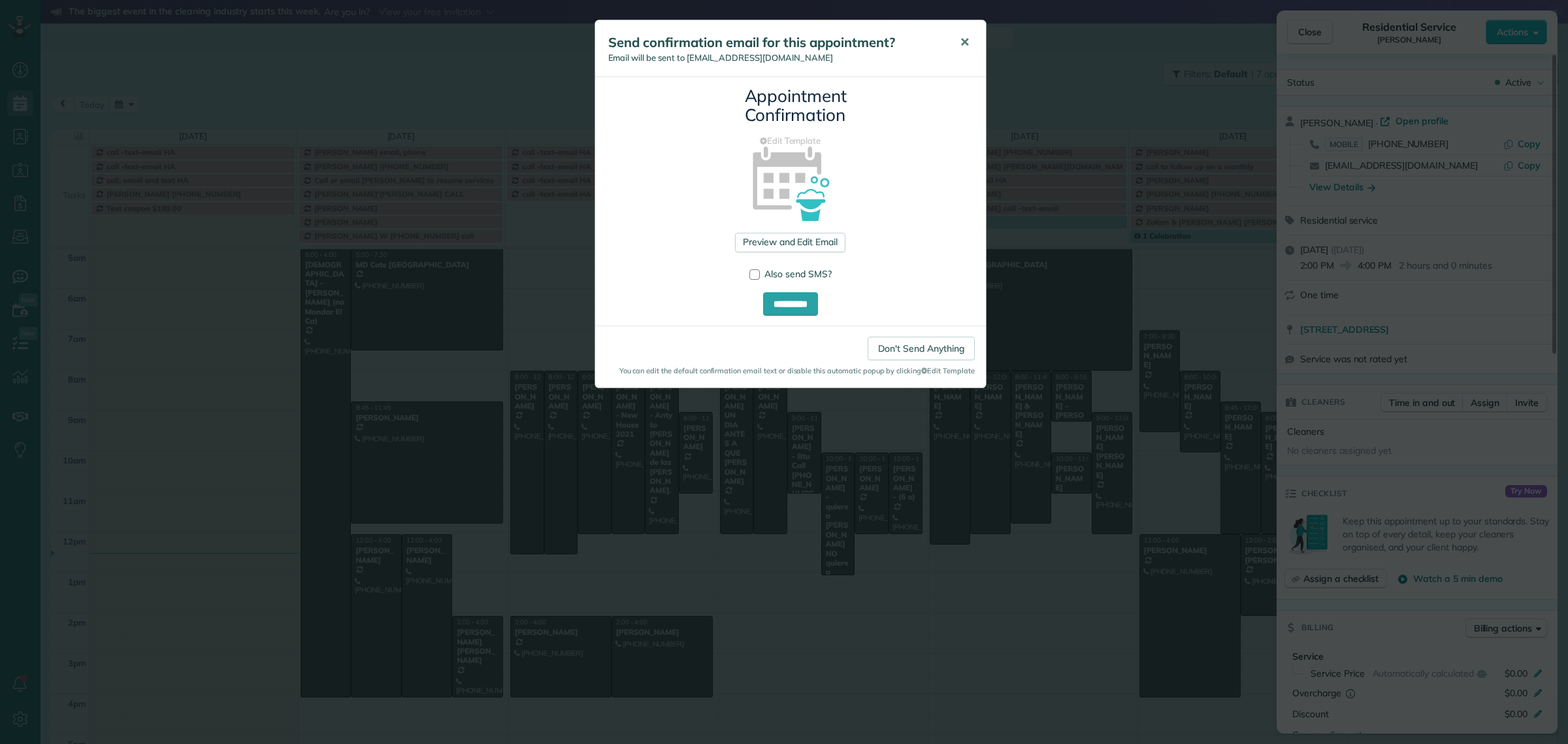
click at [962, 40] on span "✕" at bounding box center [965, 42] width 10 height 15
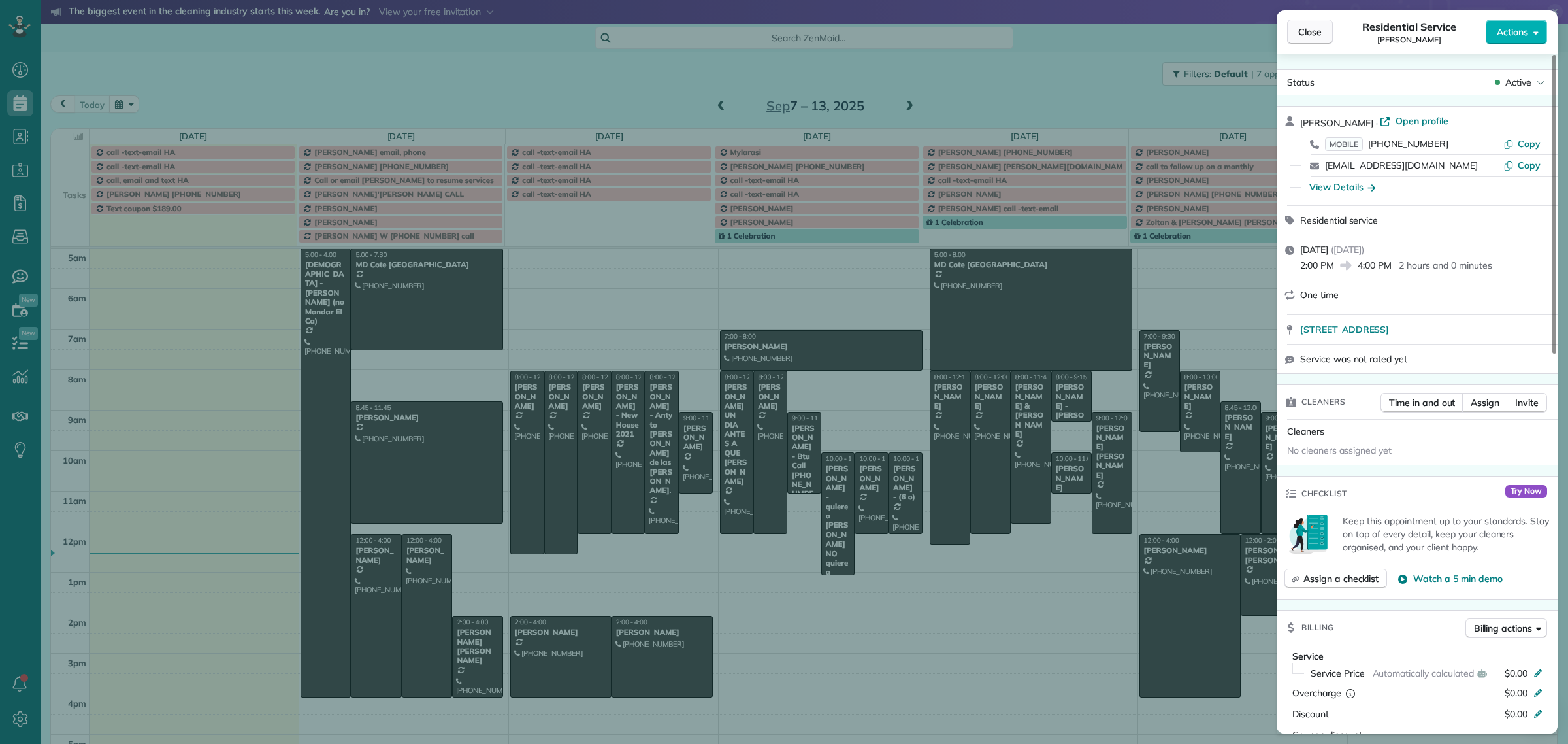
click at [1309, 23] on button "Close" at bounding box center [1309, 32] width 45 height 25
